Goal: Transaction & Acquisition: Subscribe to service/newsletter

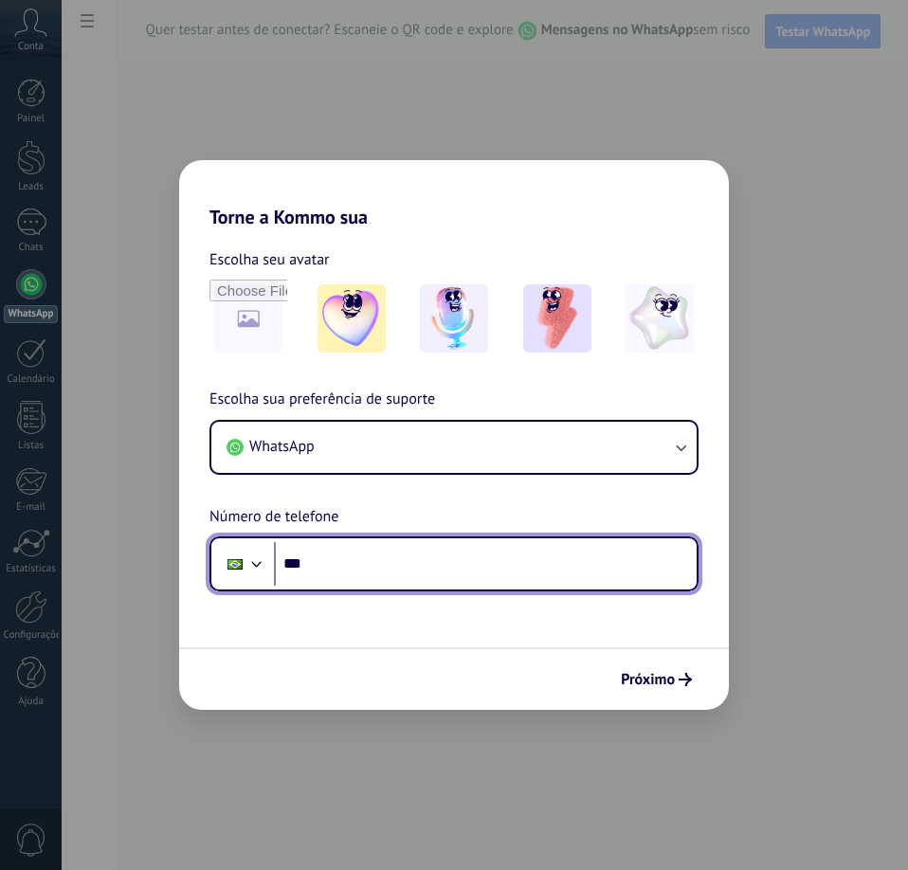
click at [430, 561] on input "***" at bounding box center [485, 564] width 423 height 44
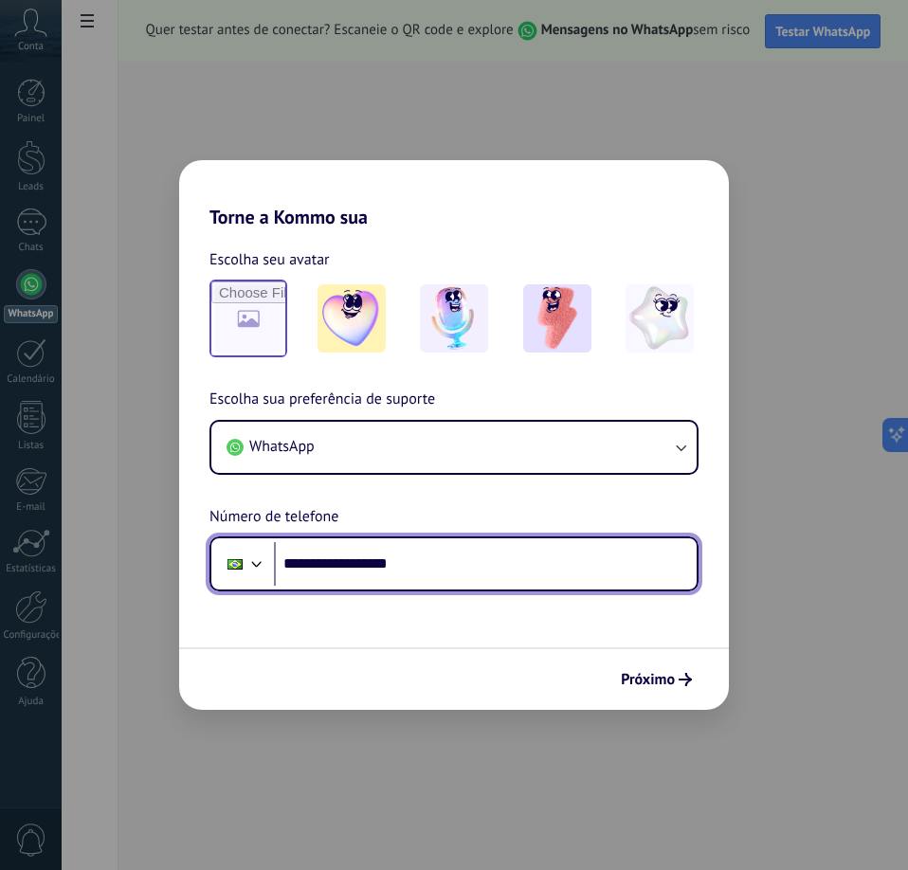
type input "**********"
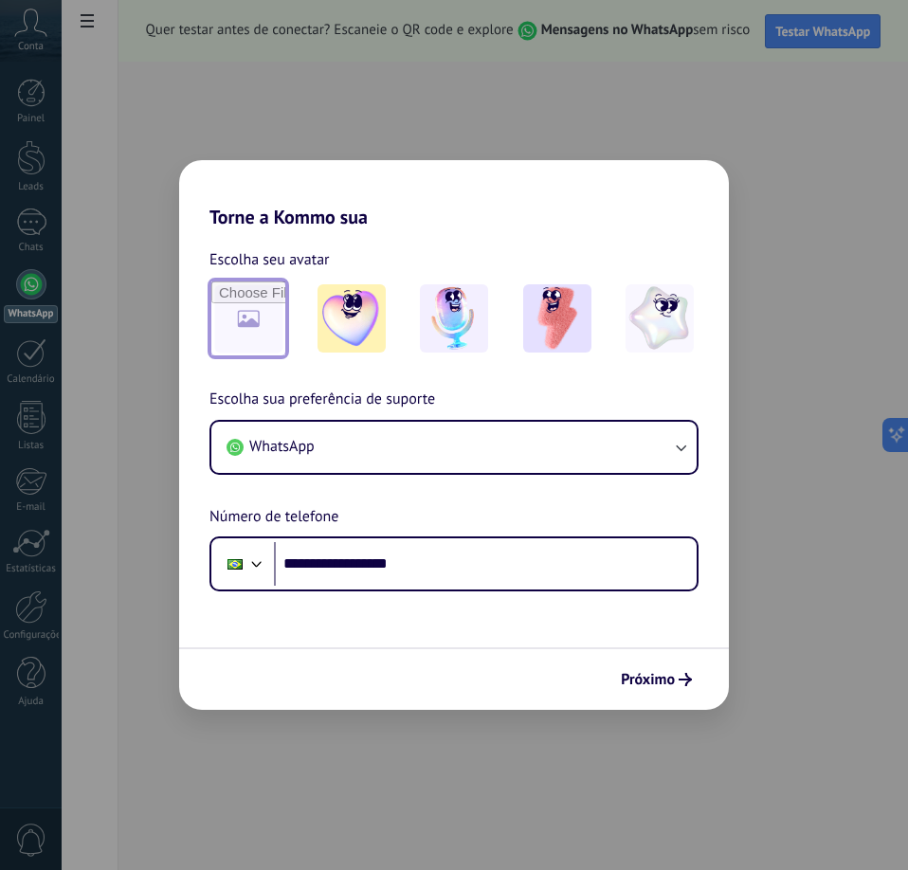
click at [267, 339] on input "file" at bounding box center [248, 319] width 74 height 74
click at [669, 684] on span "Próximo" at bounding box center [648, 679] width 54 height 13
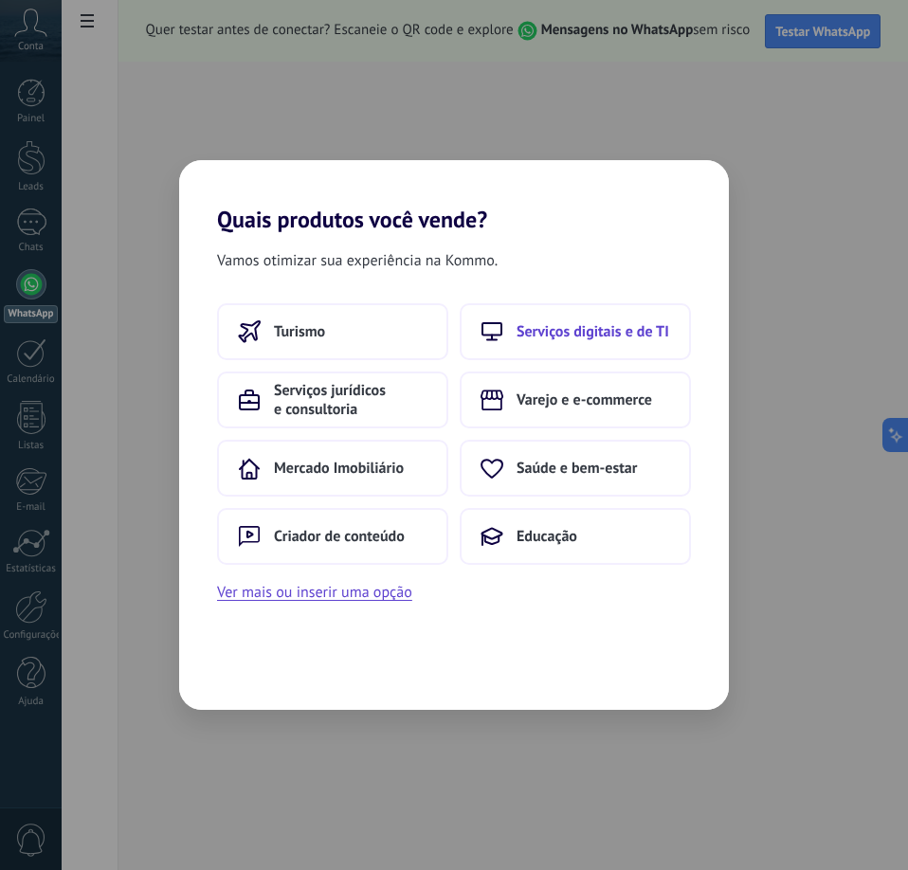
click at [557, 324] on span "Serviços digitais e de TI" at bounding box center [593, 331] width 153 height 19
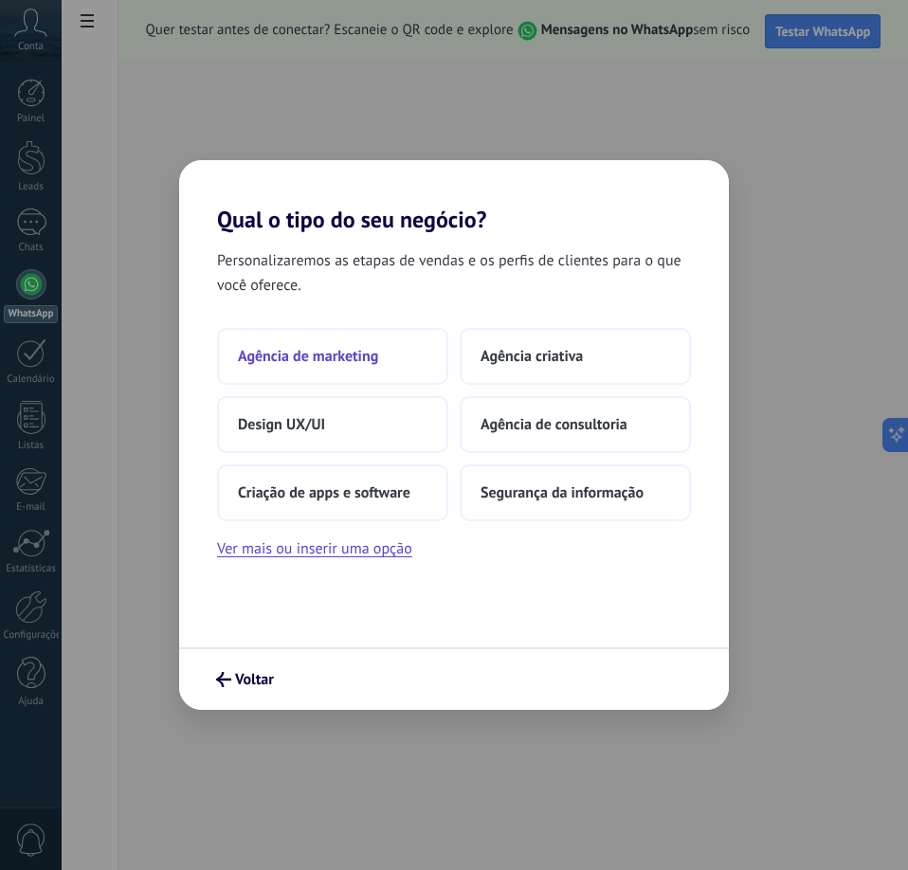
click at [418, 365] on button "Agência de marketing" at bounding box center [332, 356] width 231 height 57
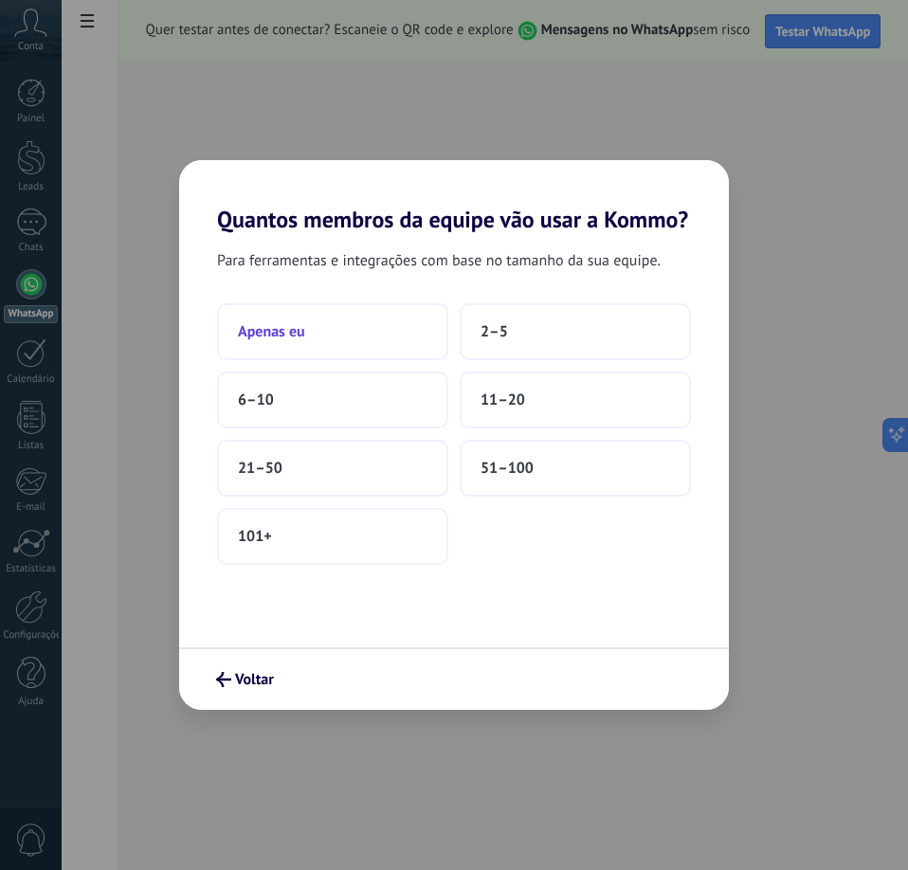
click at [316, 333] on button "Apenas eu" at bounding box center [332, 331] width 231 height 57
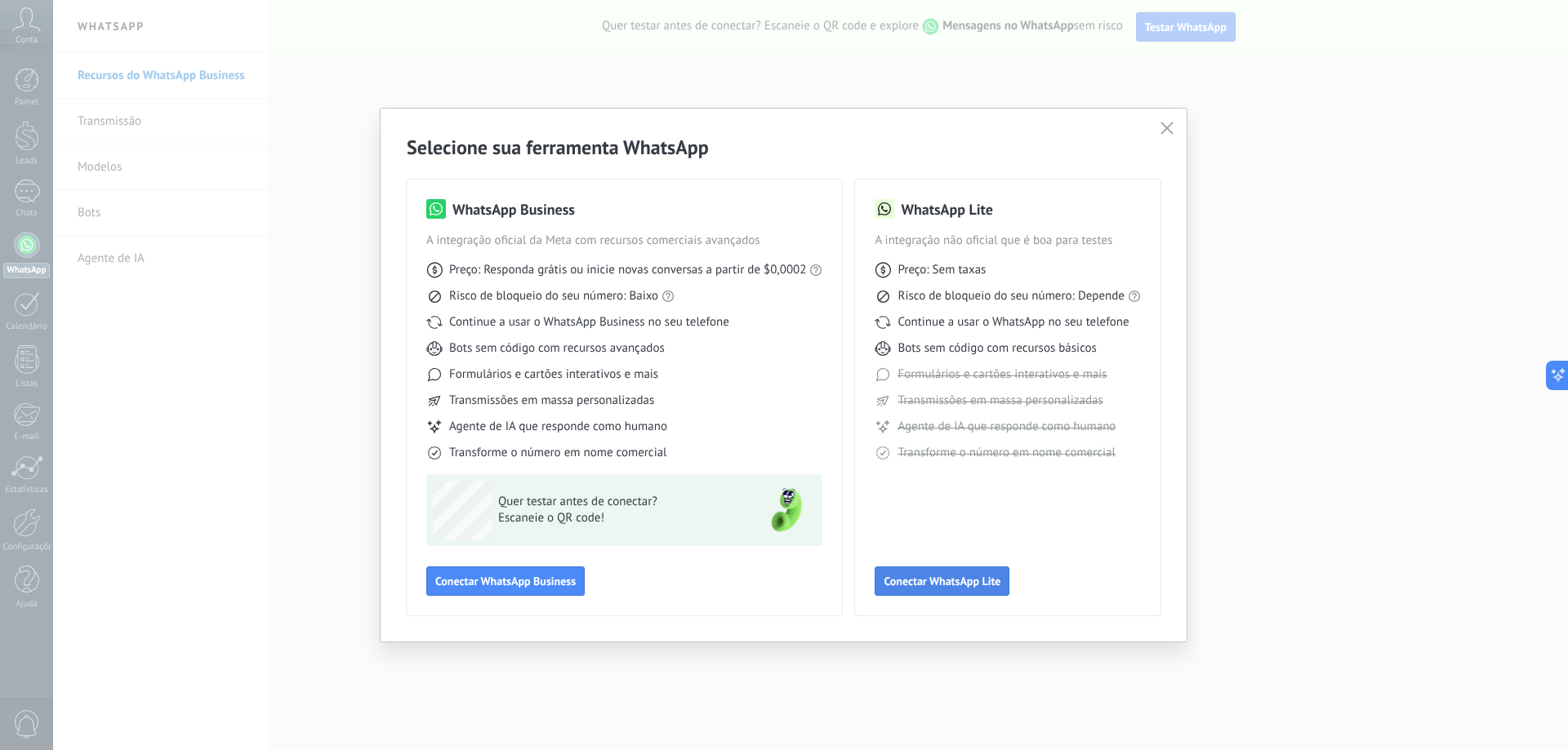
click at [781, 581] on span "Conectar WhatsApp Lite" at bounding box center [943, 580] width 117 height 11
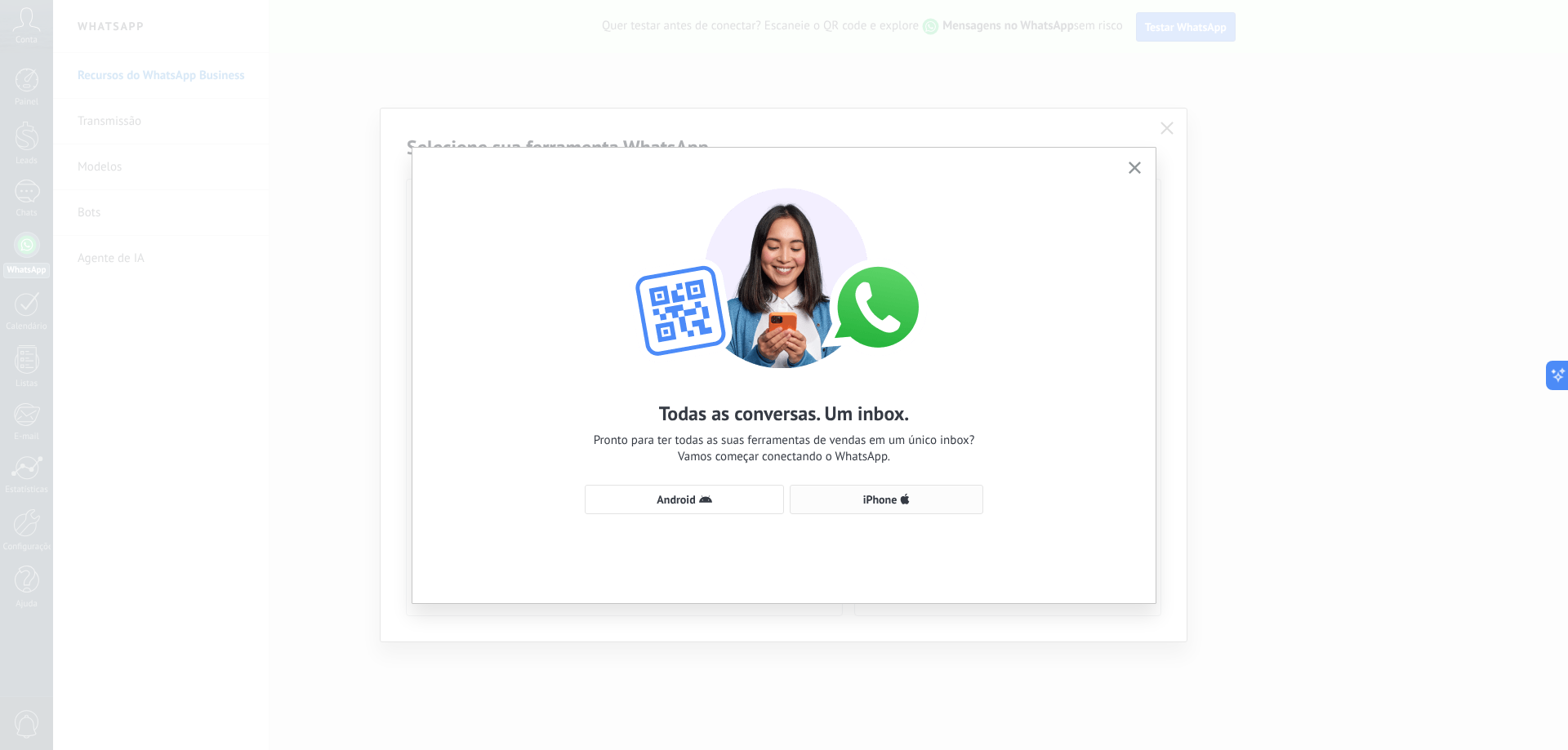
click at [781, 505] on span "iPhone" at bounding box center [887, 499] width 176 height 13
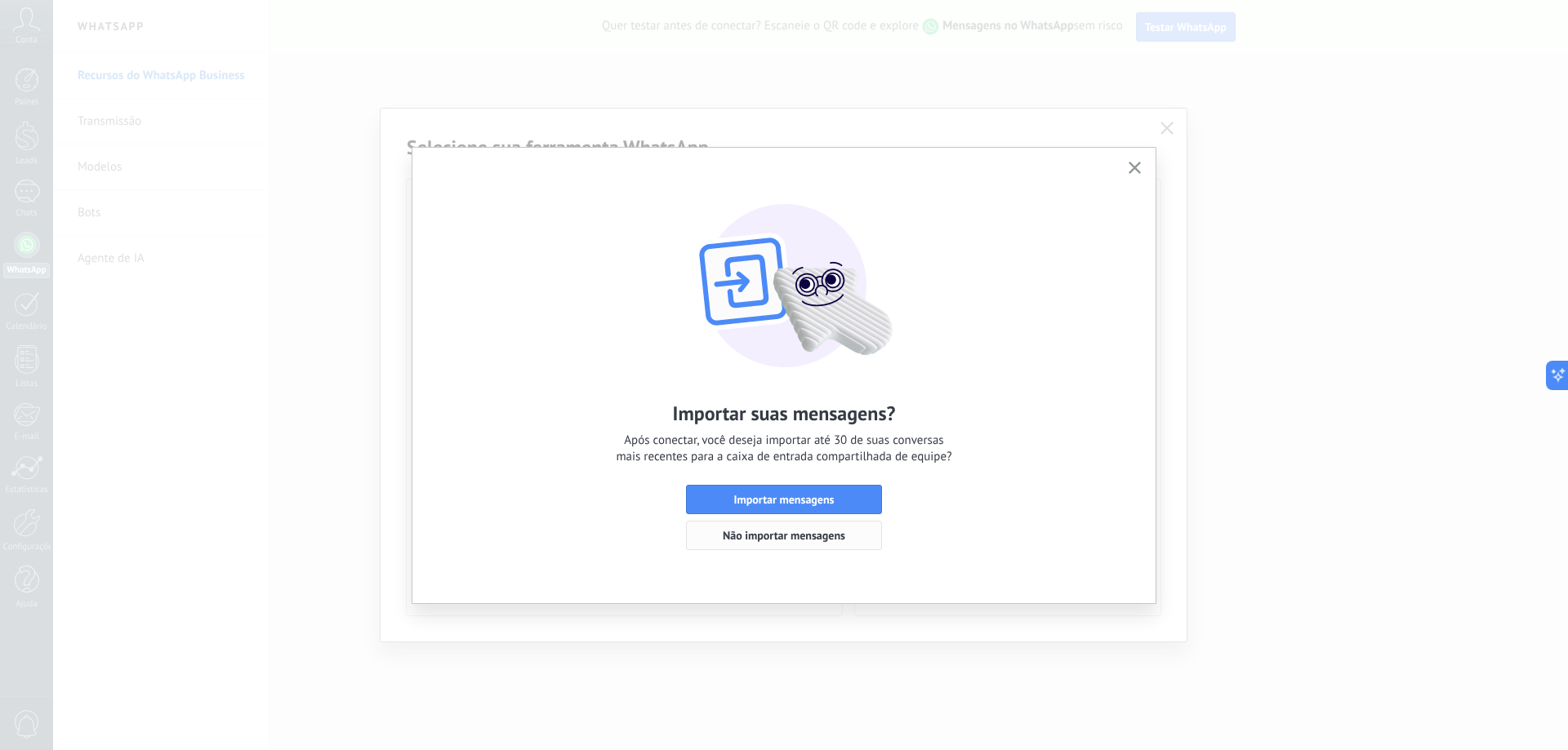
click at [750, 534] on span "Não importar mensagens" at bounding box center [784, 535] width 122 height 11
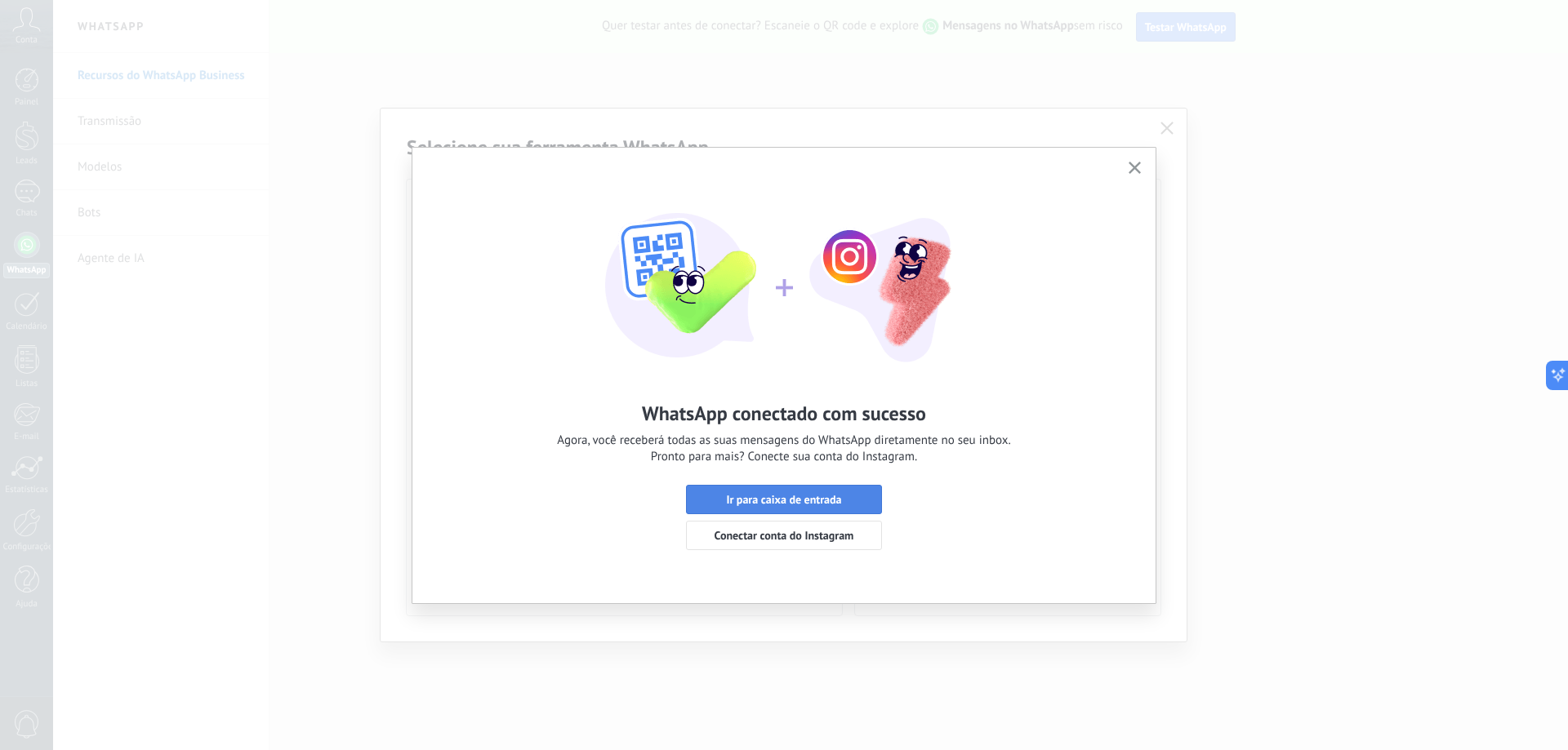
click at [781, 497] on span "Ir para caixa de entrada" at bounding box center [784, 499] width 115 height 11
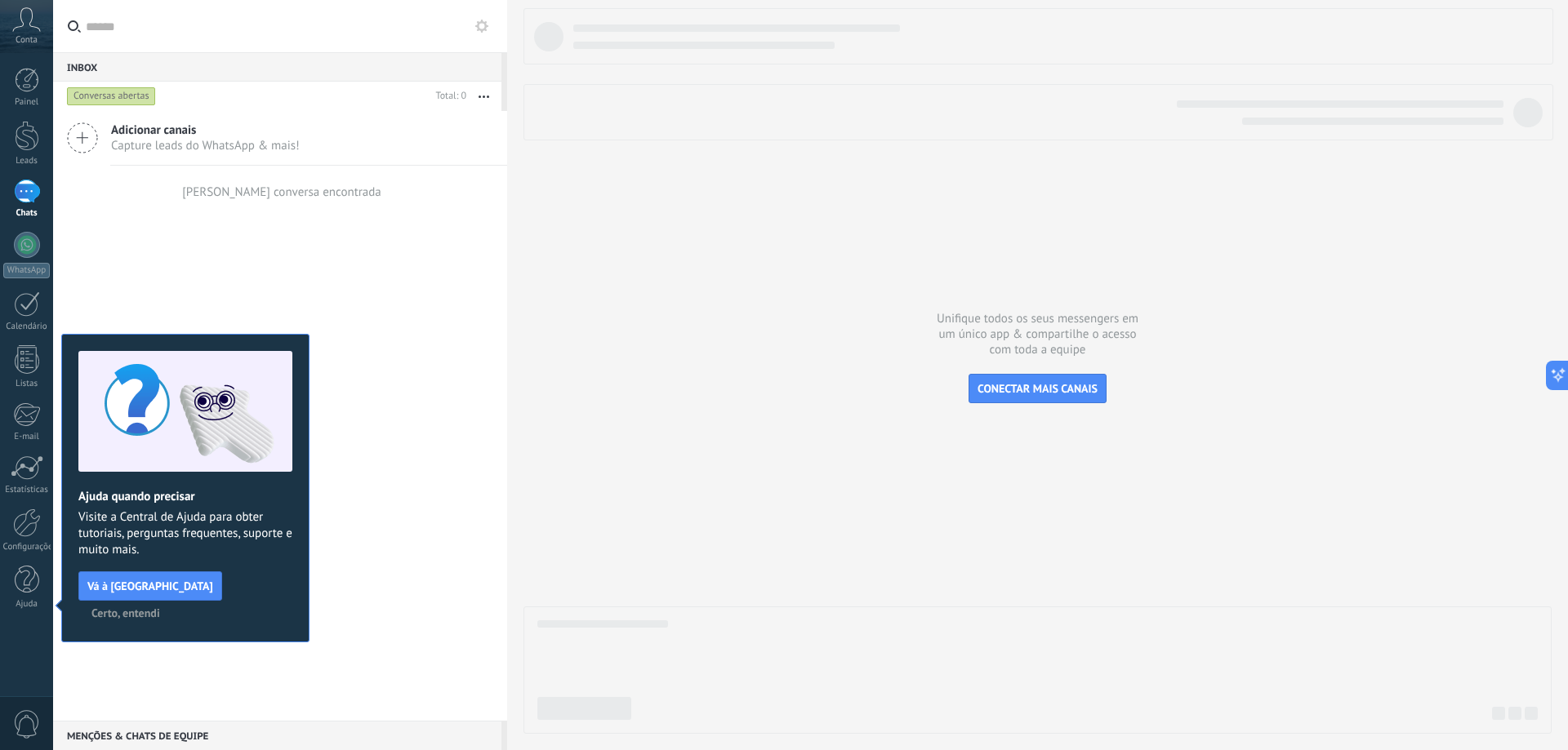
click at [160, 607] on span "Certo, entendi" at bounding box center [126, 612] width 69 height 11
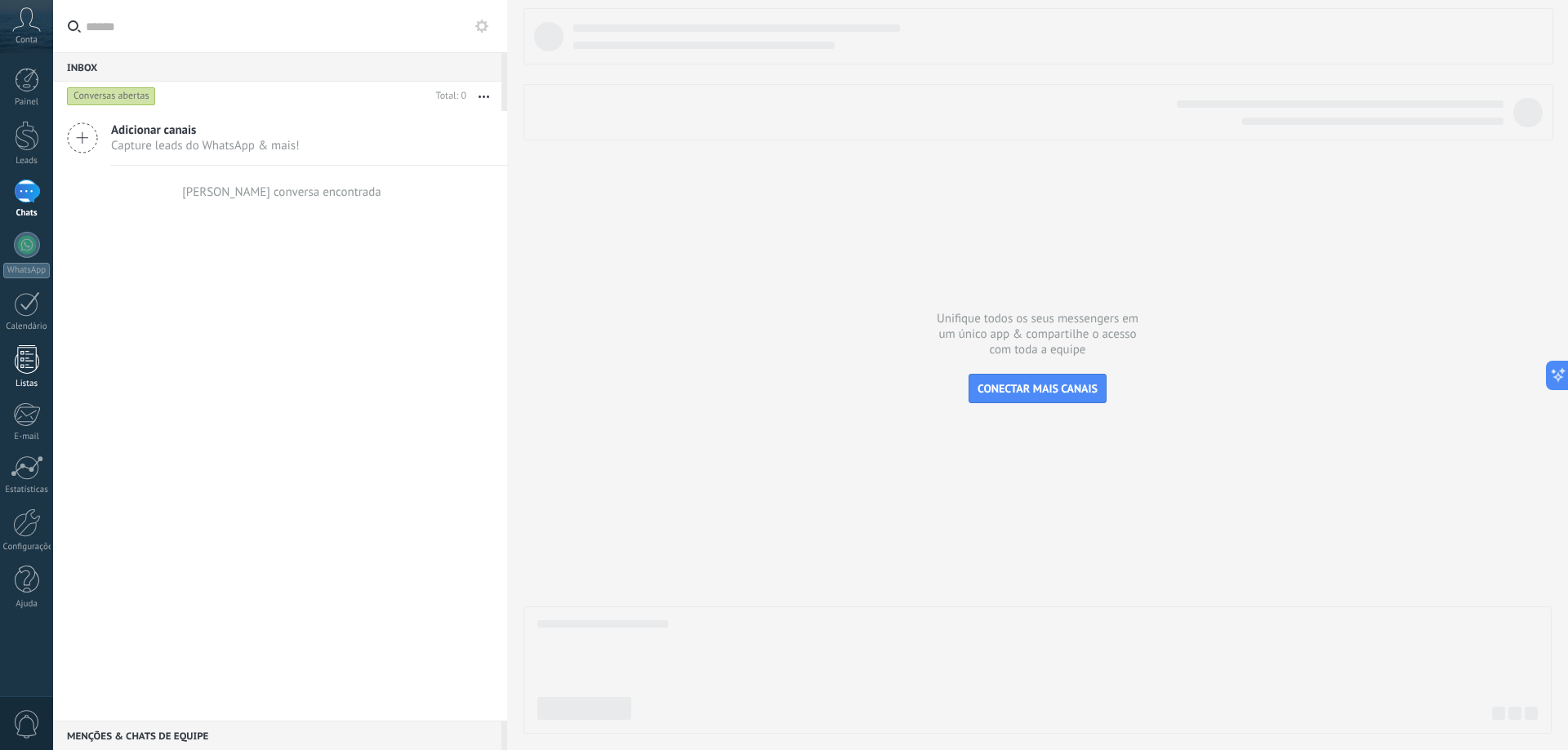
click at [38, 366] on div at bounding box center [27, 359] width 24 height 28
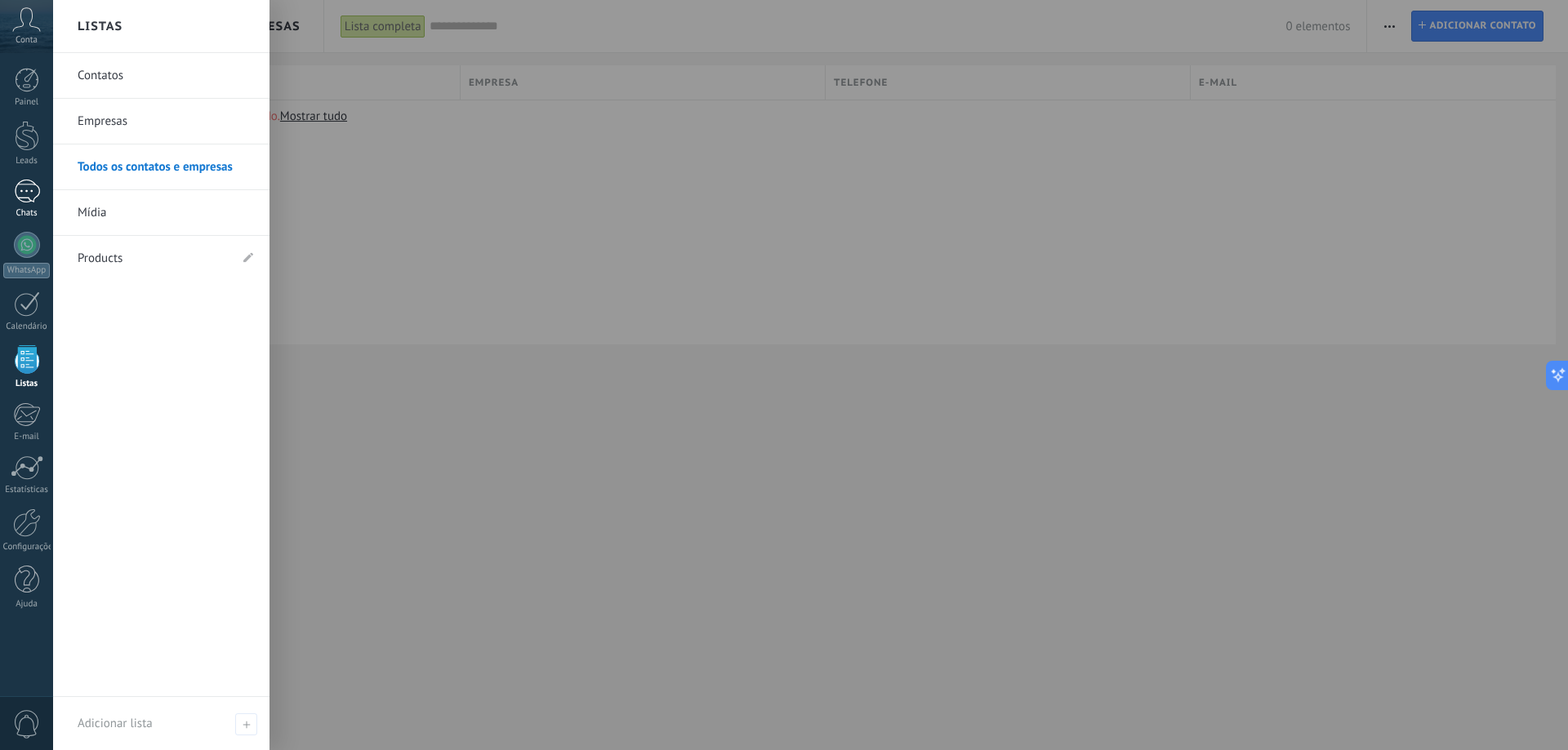
click at [28, 195] on div at bounding box center [27, 191] width 26 height 23
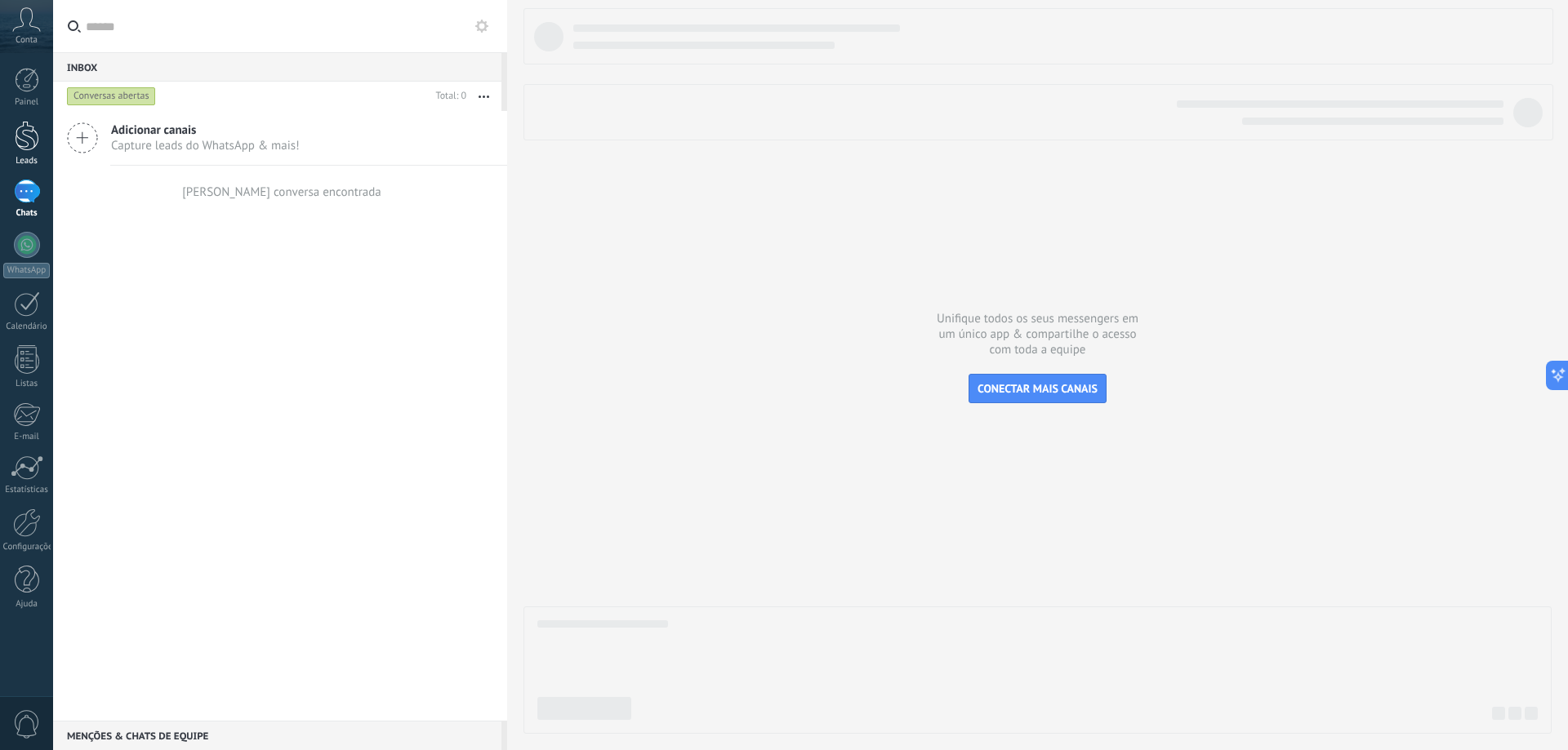
click at [31, 149] on div at bounding box center [27, 135] width 24 height 30
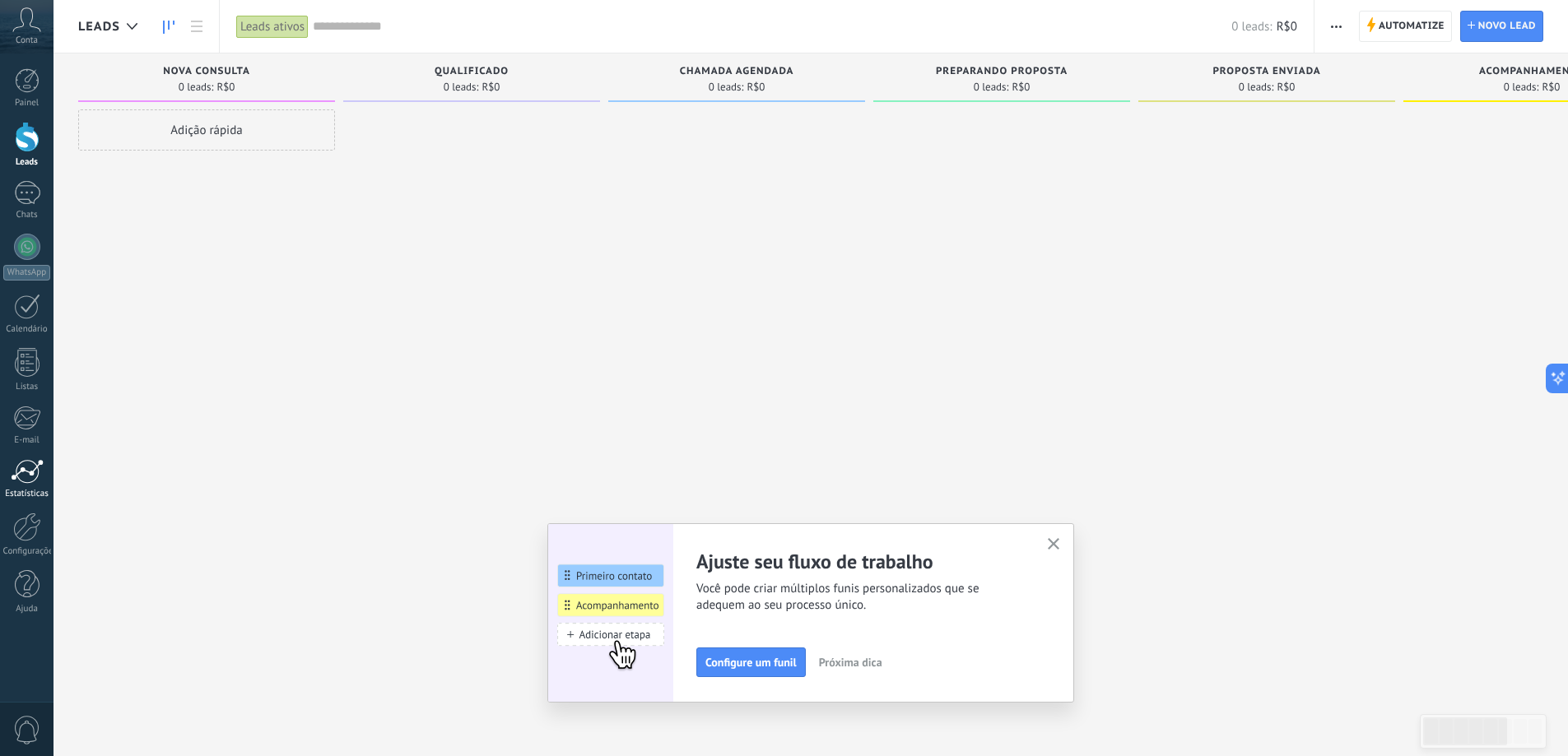
click at [23, 483] on link "Estatísticas" at bounding box center [27, 479] width 54 height 40
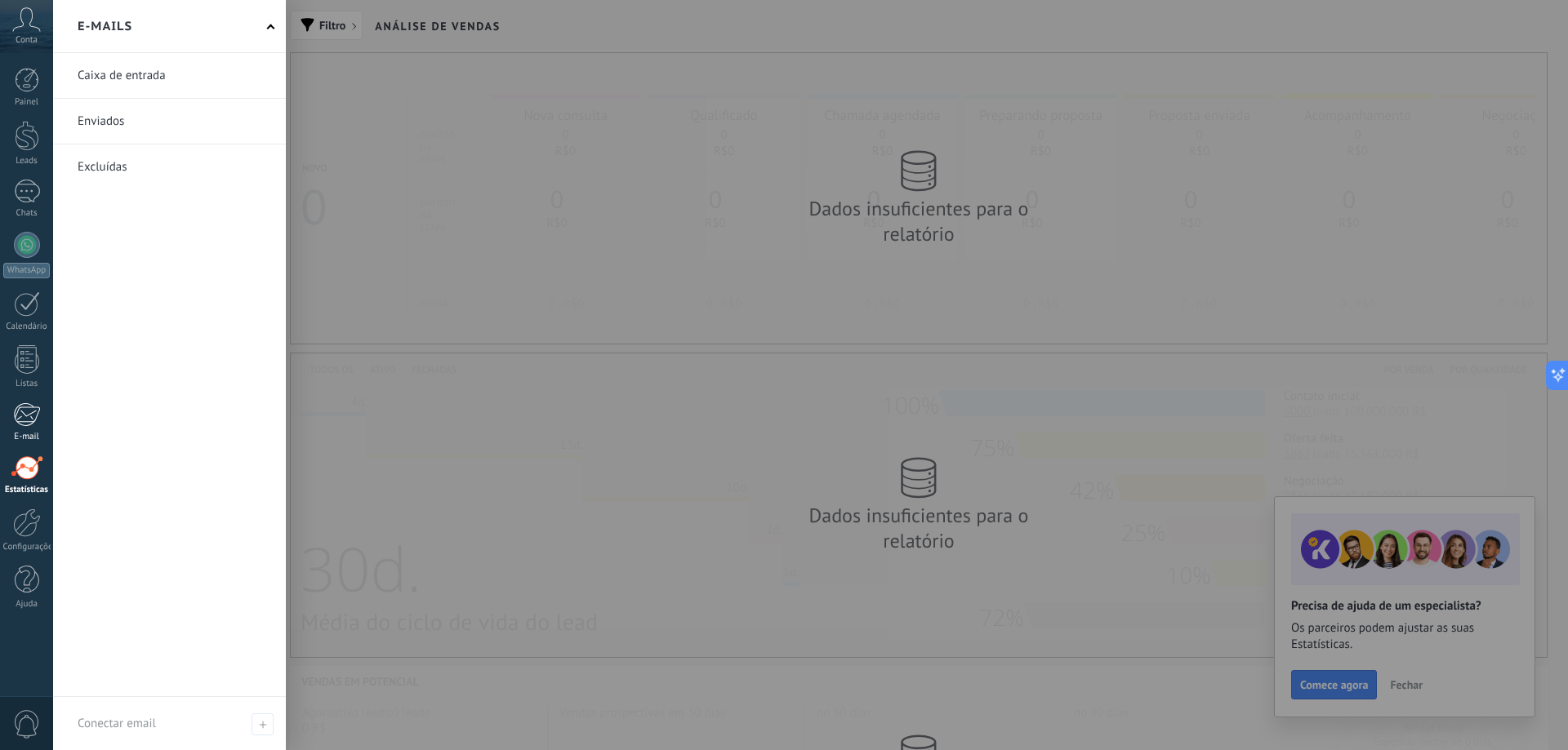
click at [23, 436] on div "E-mail" at bounding box center [27, 437] width 47 height 10
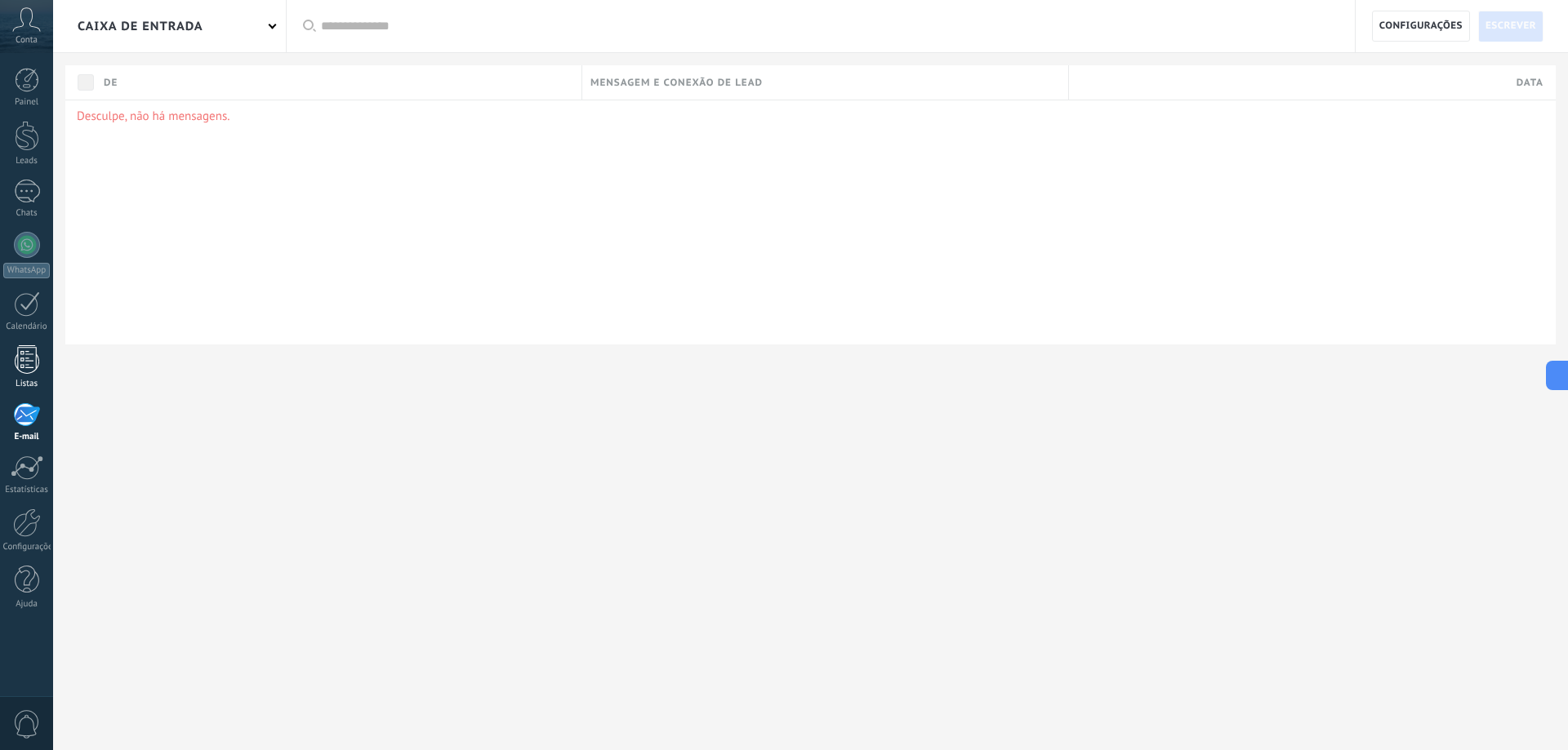
click at [23, 379] on div "Listas" at bounding box center [27, 384] width 47 height 10
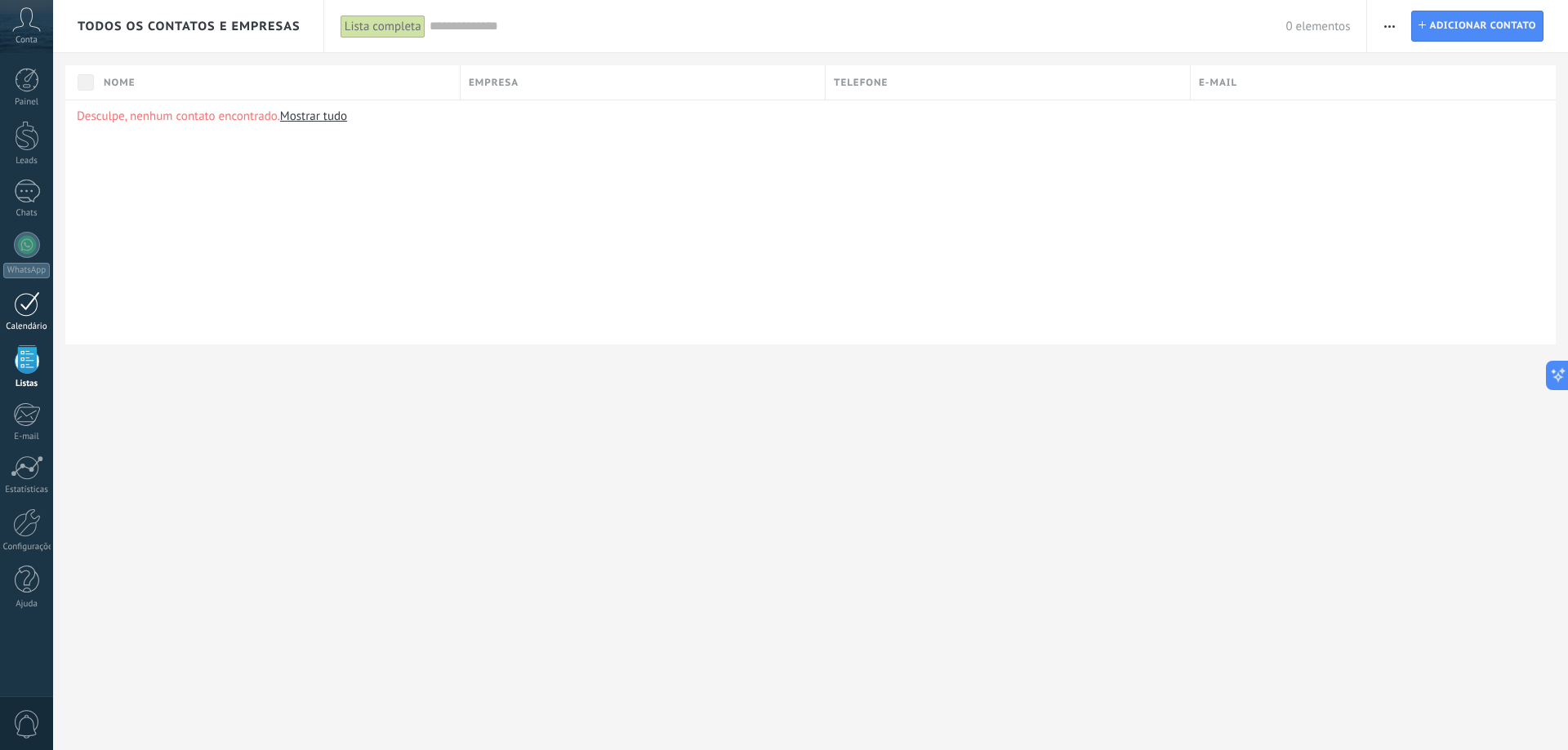
click at [35, 319] on link "Calendário" at bounding box center [27, 311] width 53 height 40
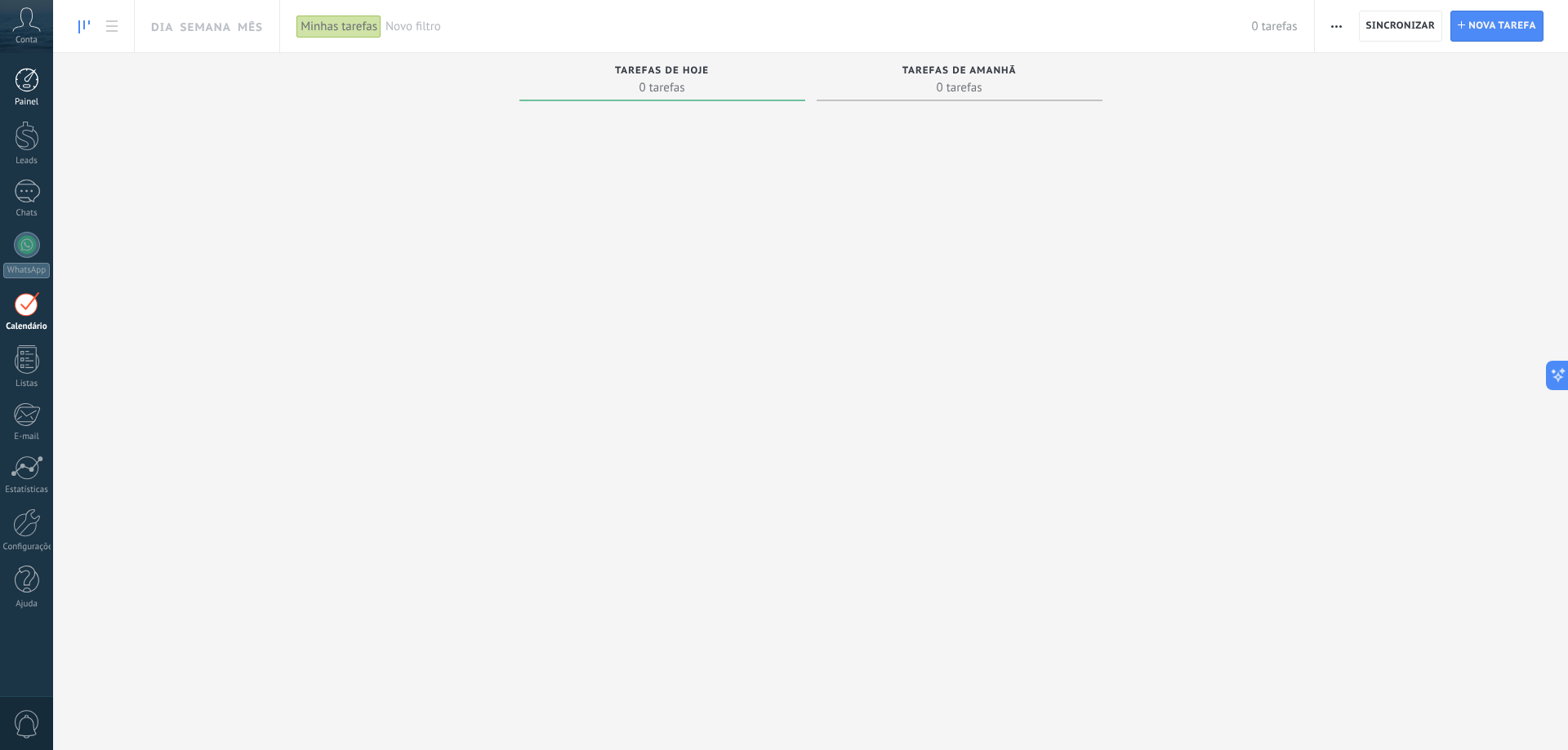
click at [37, 92] on link "Painel" at bounding box center [27, 88] width 53 height 40
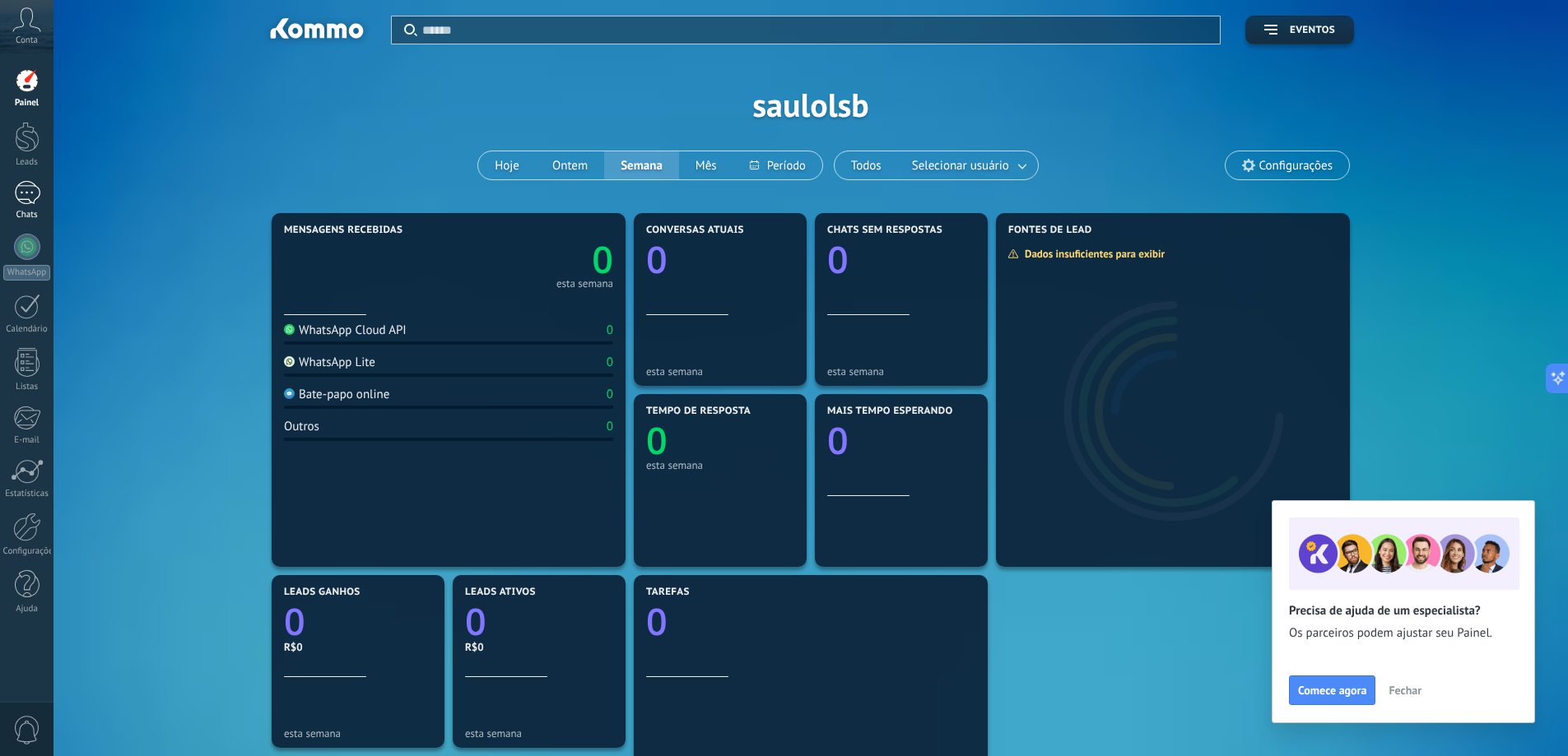
click at [30, 201] on div at bounding box center [27, 193] width 26 height 23
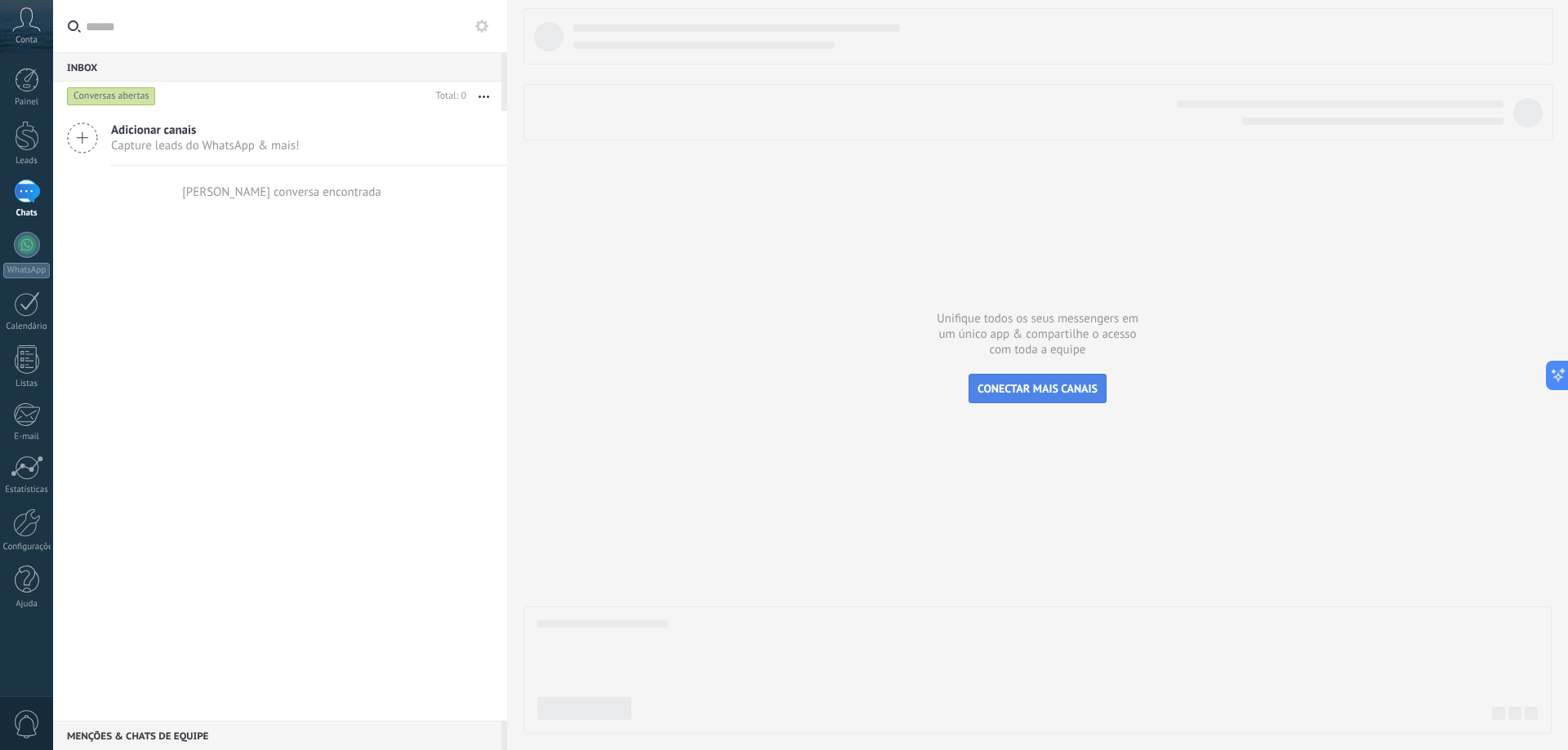
click at [781, 391] on span "CONECTAR MAIS CANAIS" at bounding box center [1037, 388] width 120 height 15
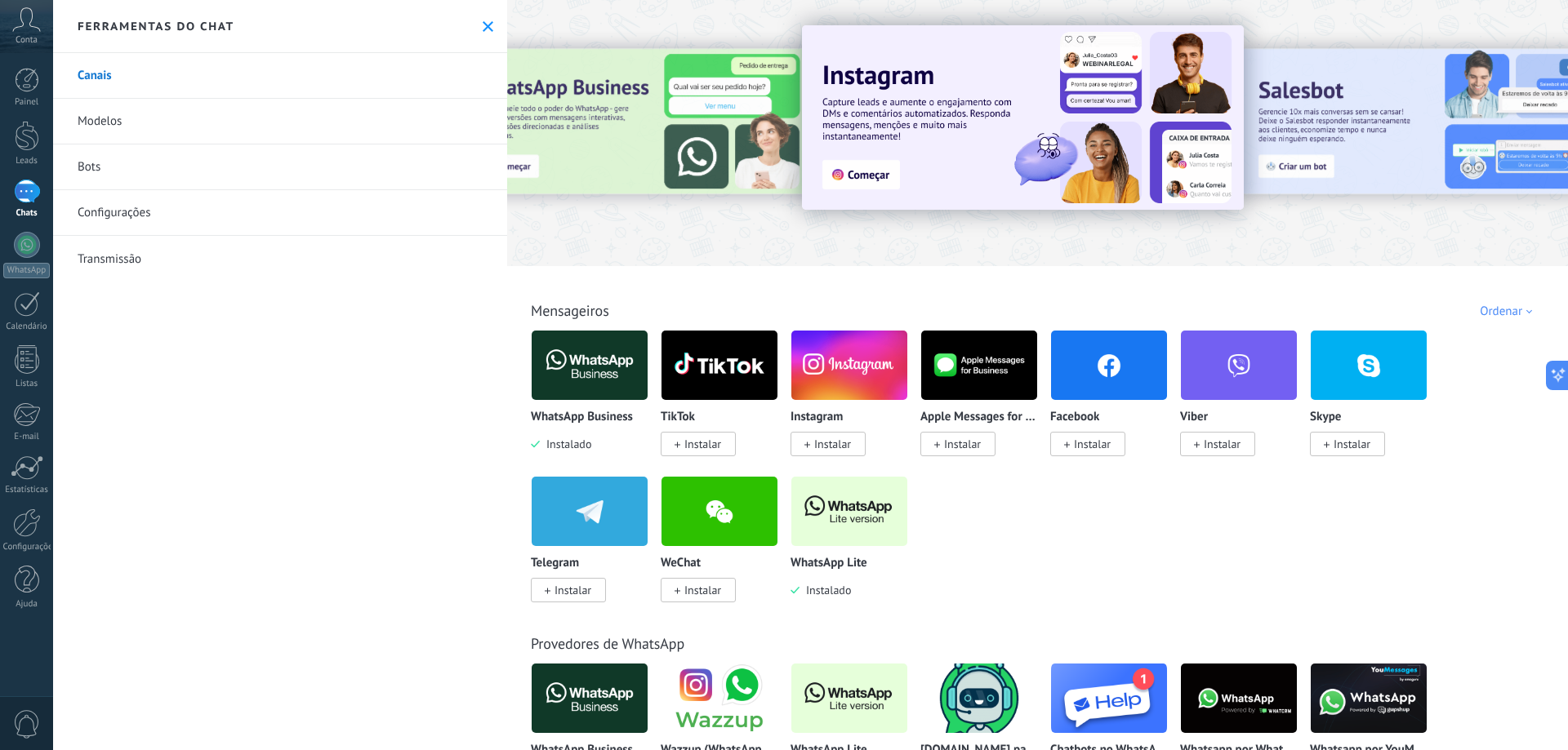
click at [484, 23] on icon at bounding box center [488, 27] width 10 height 10
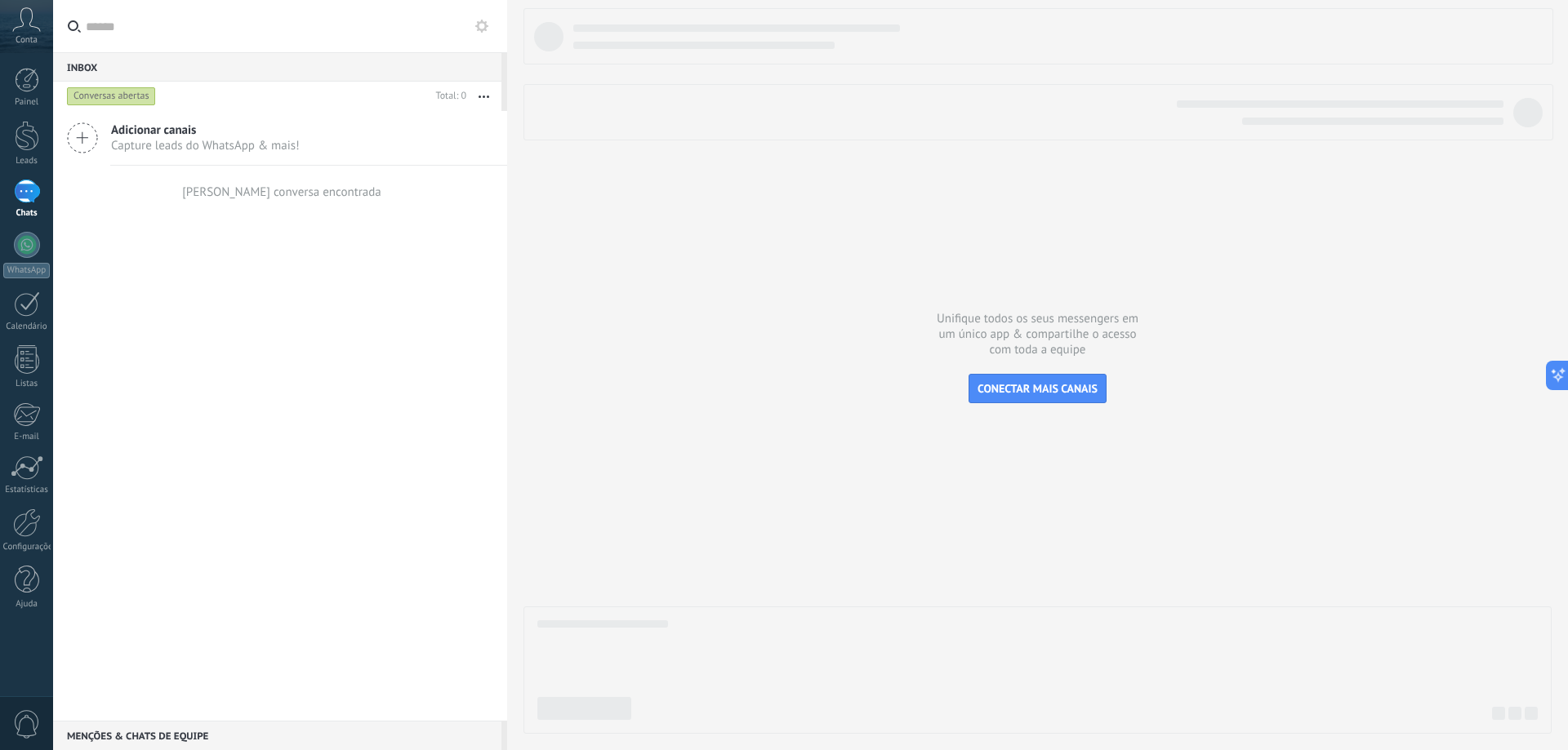
click at [118, 125] on span "Adicionar canais" at bounding box center [205, 130] width 189 height 15
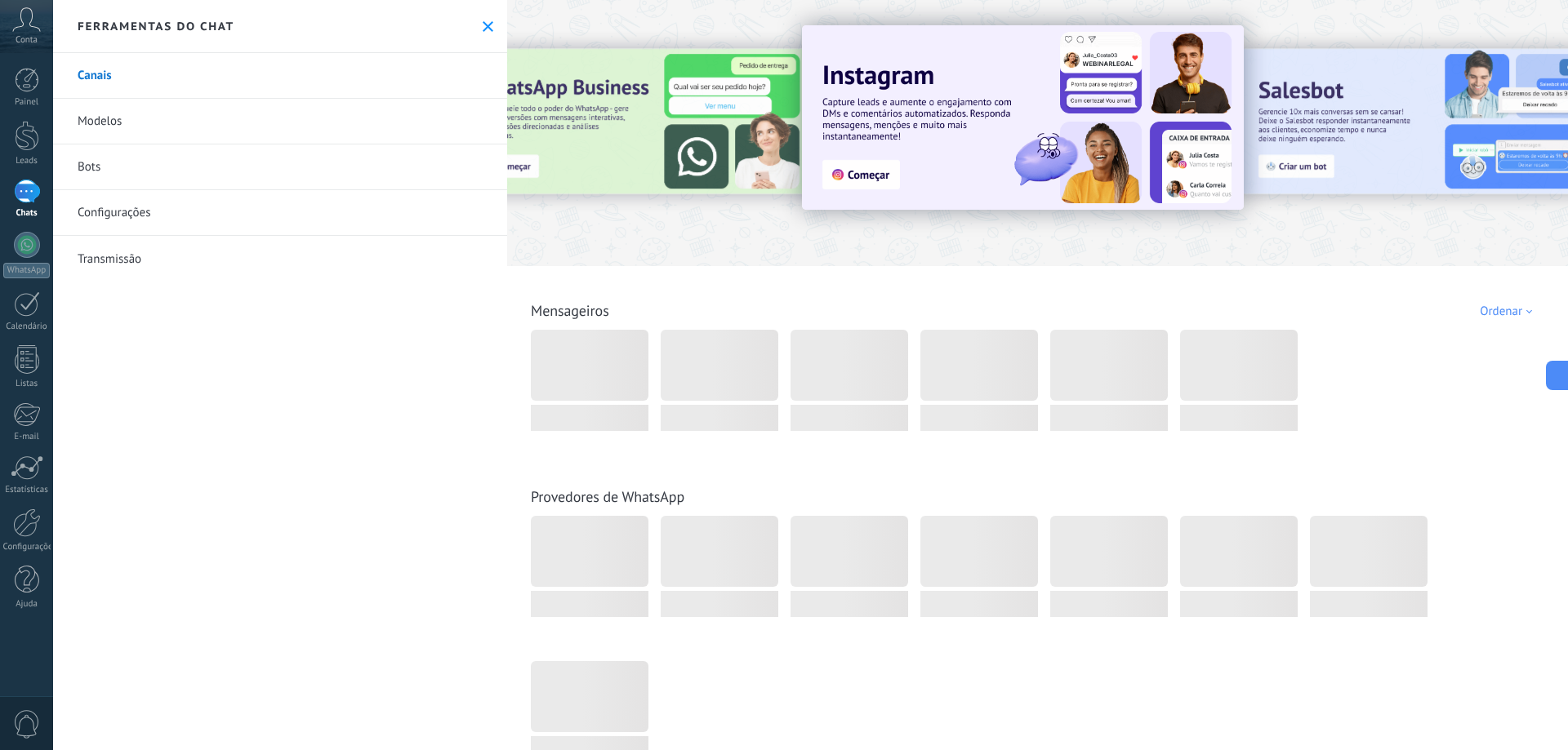
click at [481, 29] on button at bounding box center [488, 27] width 14 height 14
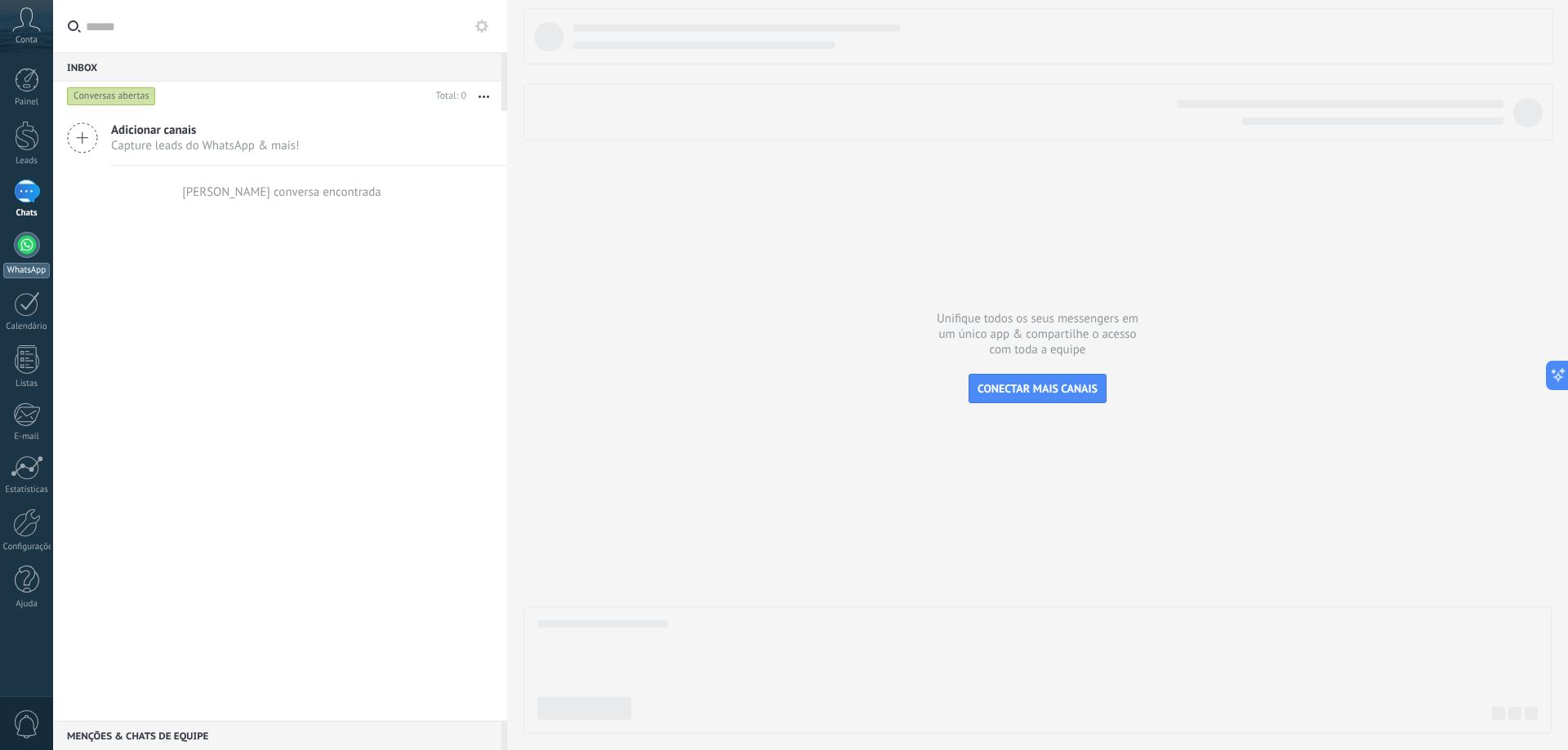
click at [34, 244] on div at bounding box center [27, 245] width 26 height 26
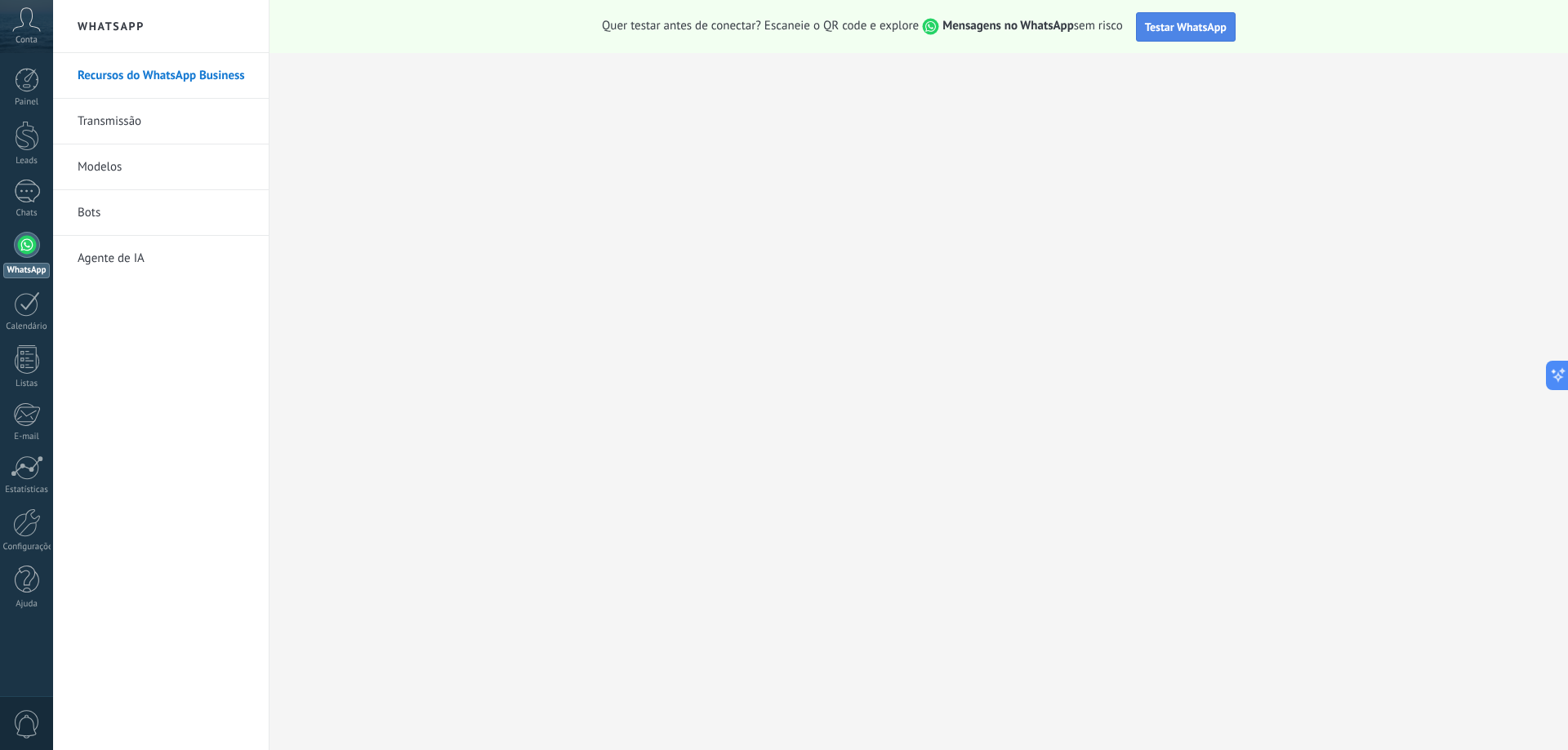
click at [781, 33] on span "Testar WhatsApp" at bounding box center [1185, 27] width 82 height 15
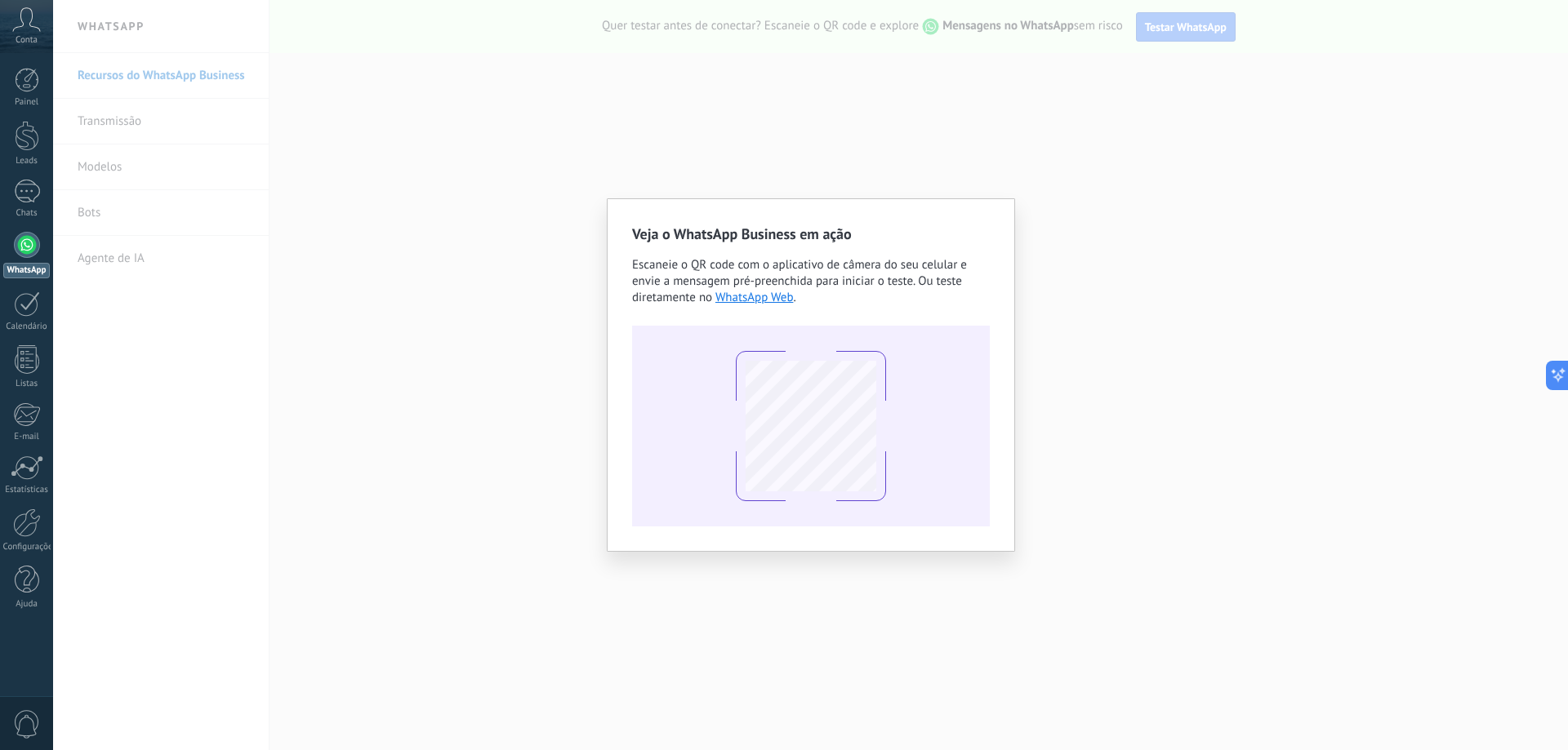
click at [781, 114] on div "Veja o WhatsApp Business em ação Escaneie o QR code com o aplicativo de câmera …" at bounding box center [811, 375] width 1515 height 750
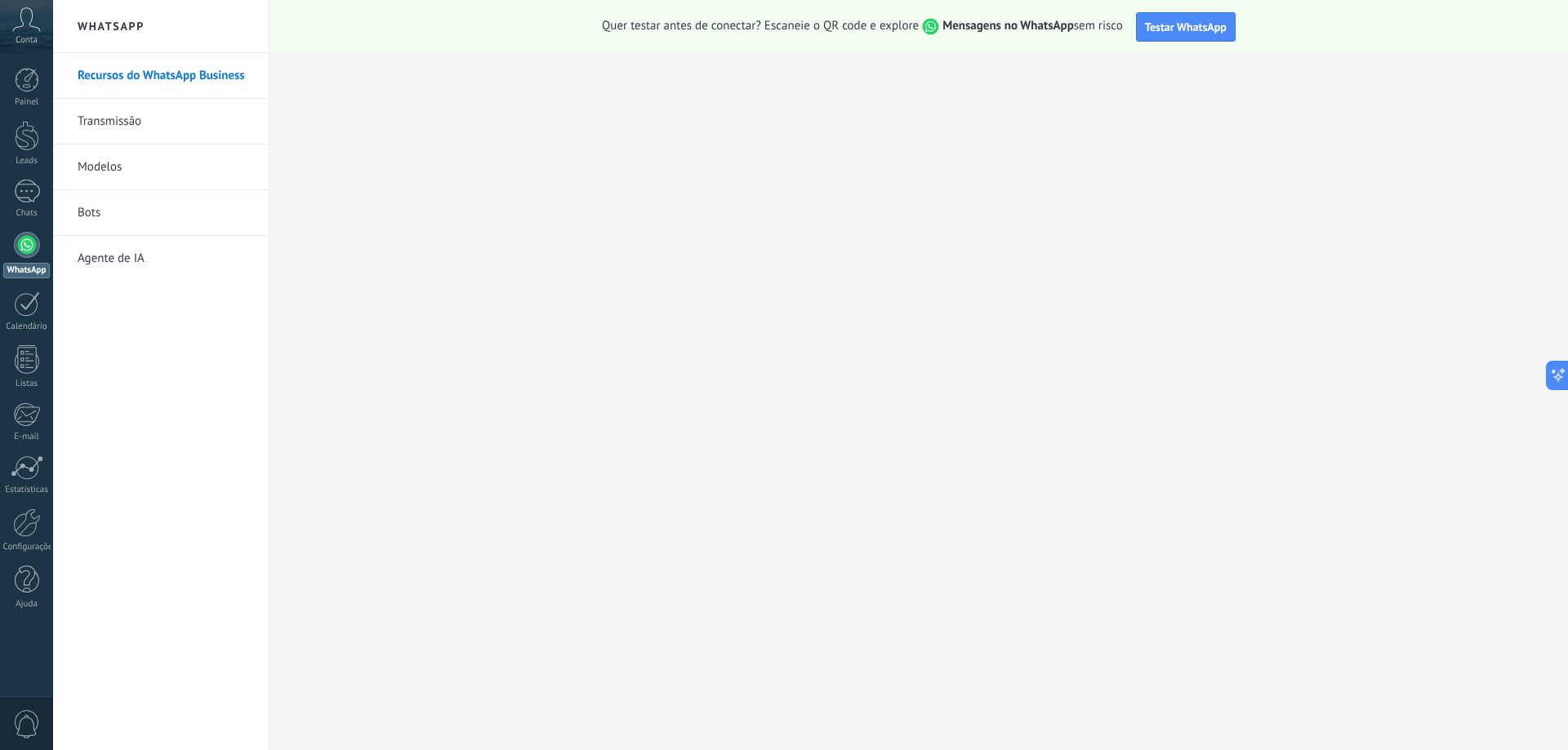
click at [27, 253] on div at bounding box center [27, 245] width 26 height 26
click at [121, 254] on link "Agente de IA" at bounding box center [165, 258] width 175 height 46
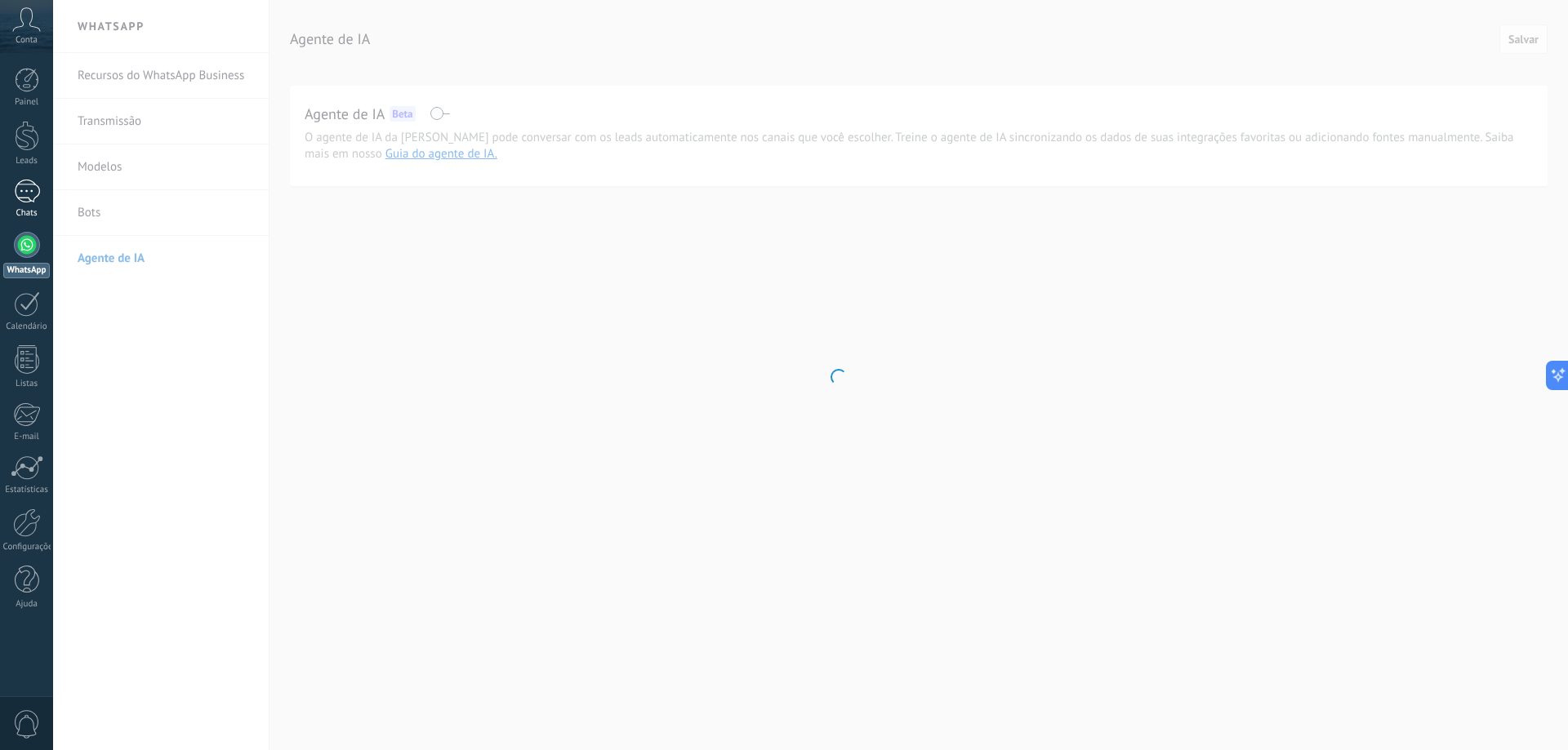
click at [25, 190] on div at bounding box center [27, 191] width 26 height 23
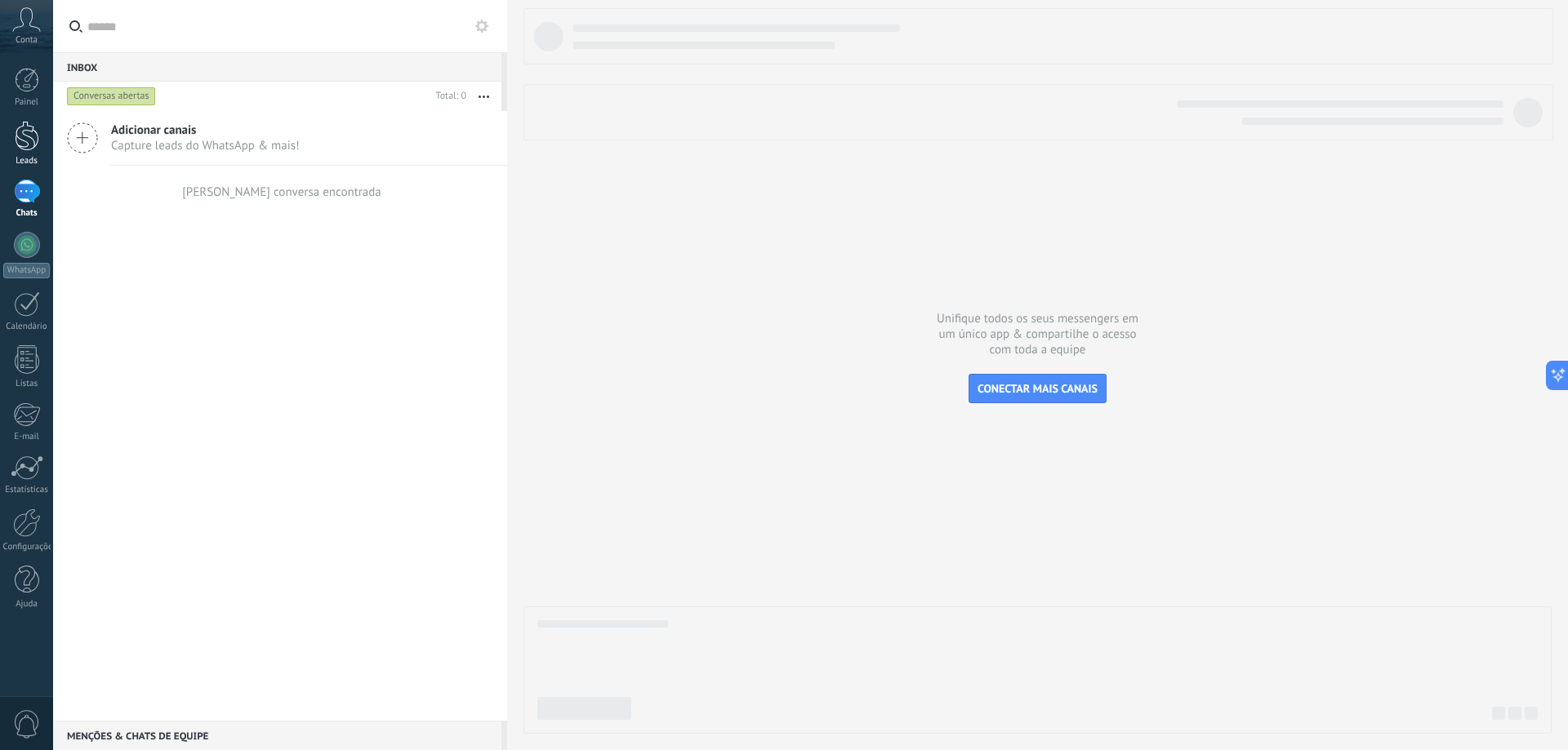
click at [28, 162] on div "Leads" at bounding box center [27, 161] width 47 height 10
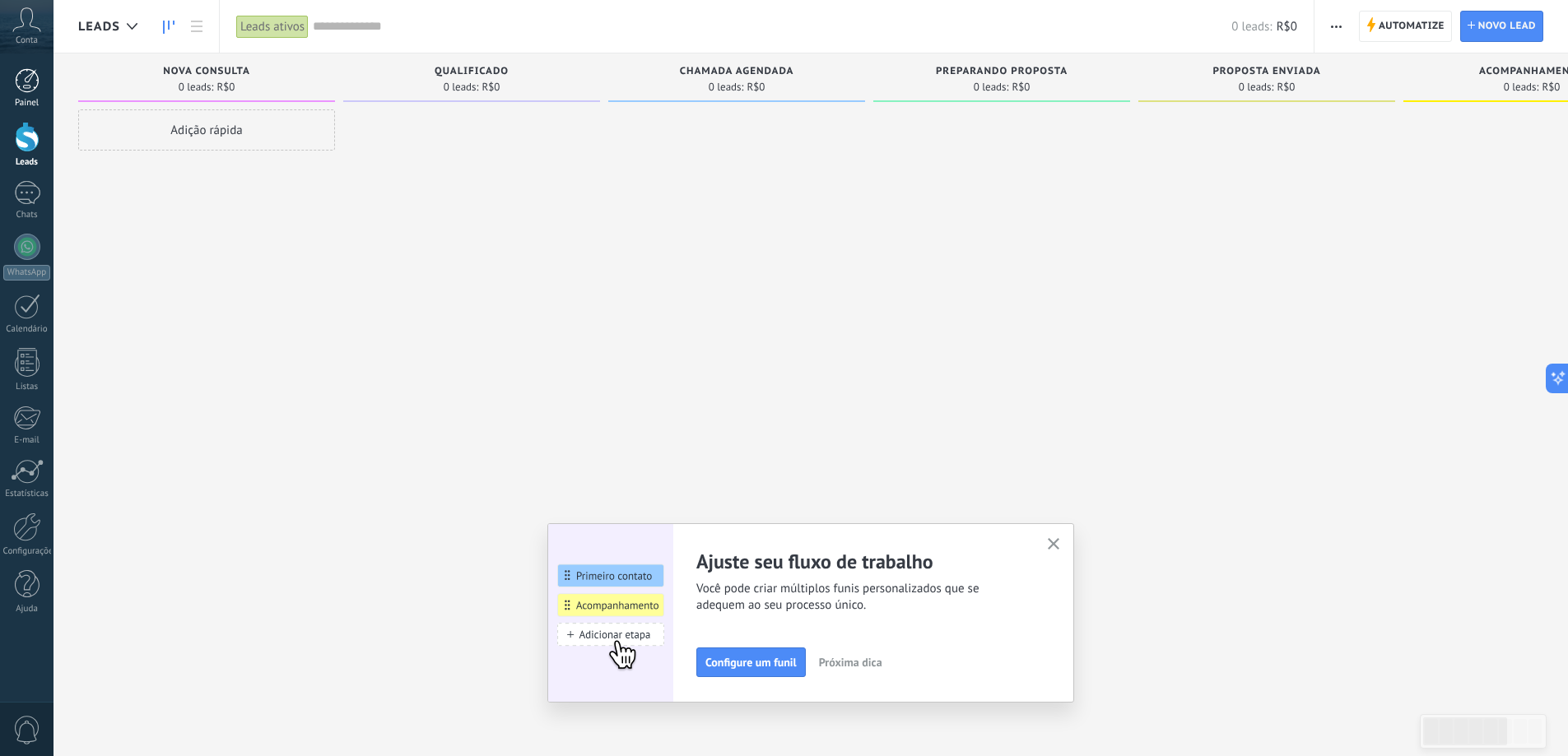
click at [26, 99] on div "Painel" at bounding box center [27, 103] width 48 height 10
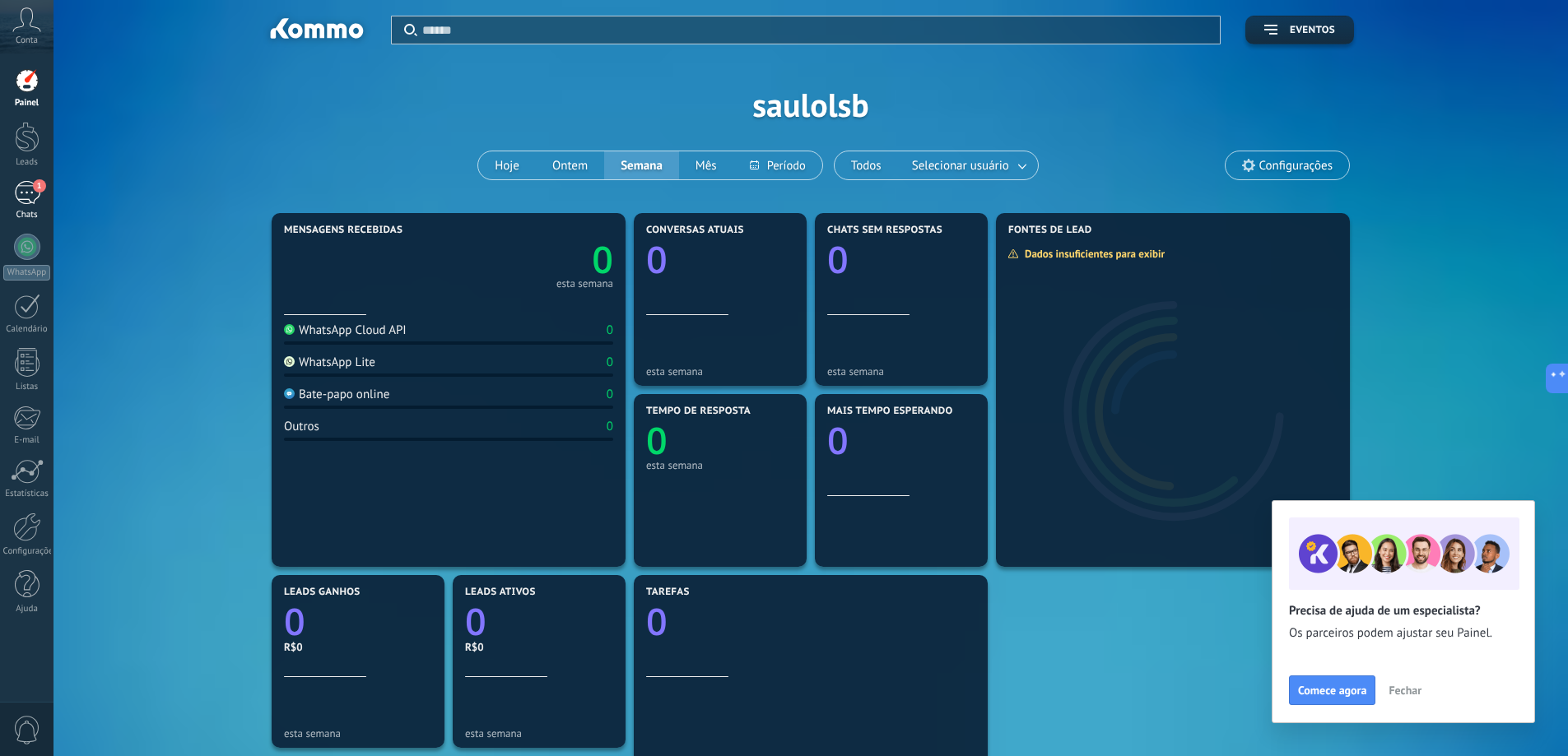
click at [36, 190] on span "1" at bounding box center [39, 186] width 13 height 13
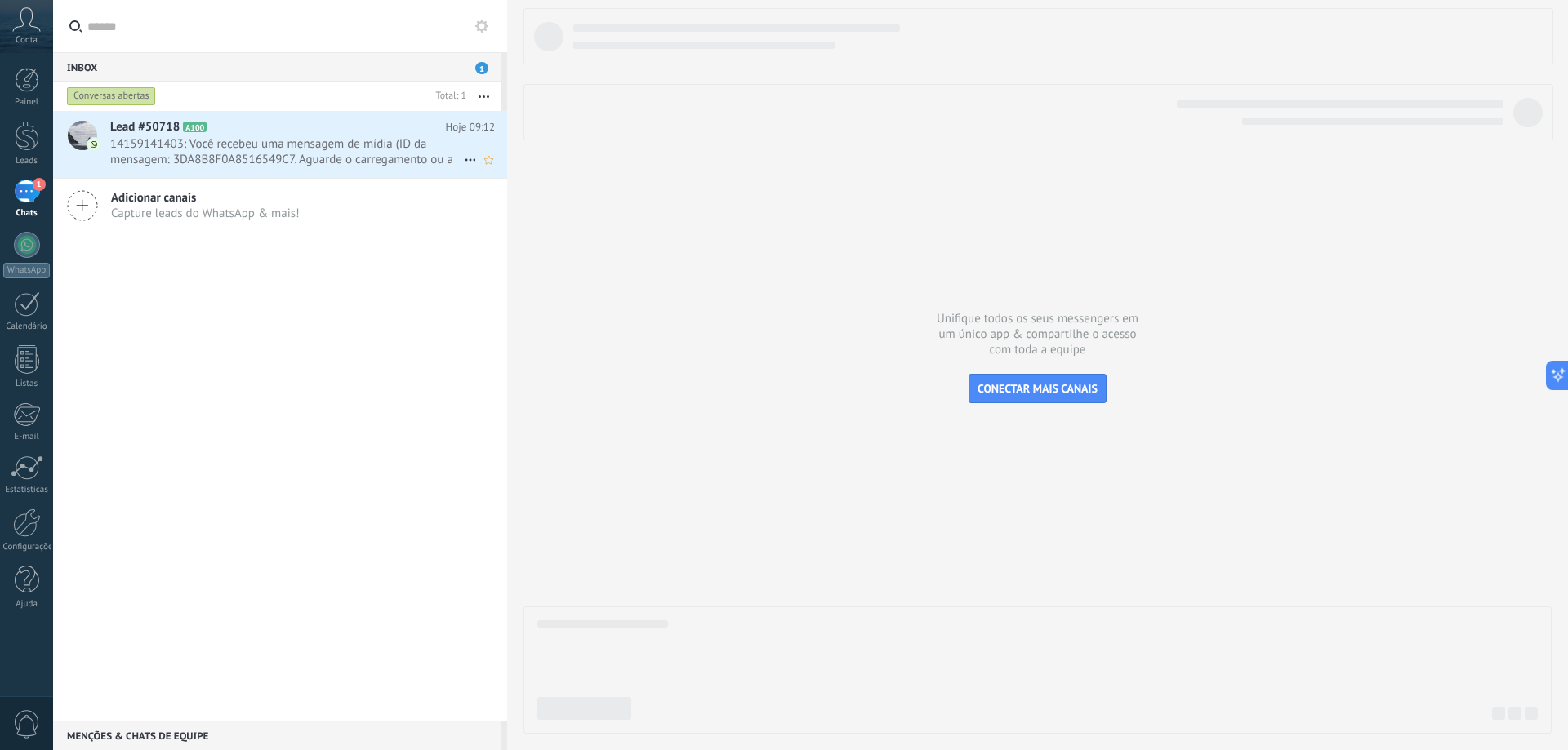
click at [277, 144] on span "14159141403: Você recebeu uma mensagem de mídia (ID da mensagem: 3DA8B8F0A85165…" at bounding box center [287, 152] width 354 height 31
